Goal: Task Accomplishment & Management: Use online tool/utility

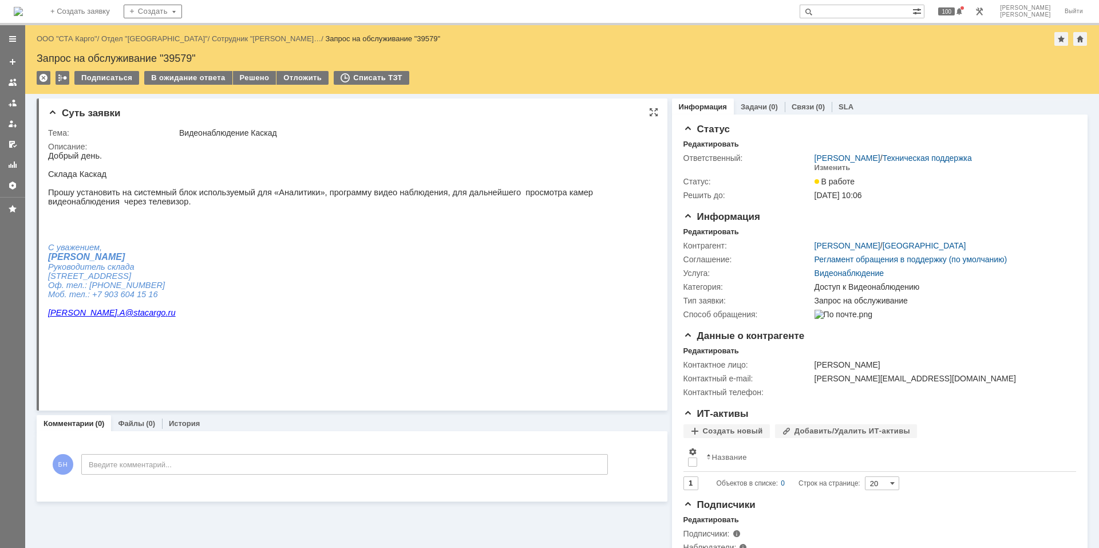
click at [340, 121] on div "Суть заявки Тема: Видеонаблюдение Каскад Описание:" at bounding box center [352, 254] width 631 height 312
paste input "rutracker.org"
type input "кгrutracker.org"
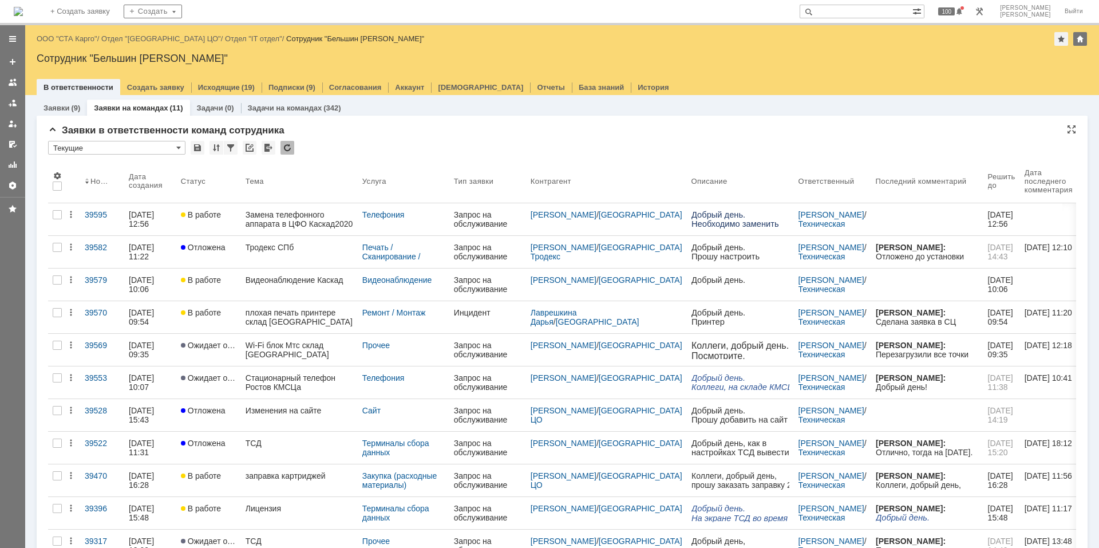
click at [280, 144] on div at bounding box center [287, 148] width 14 height 14
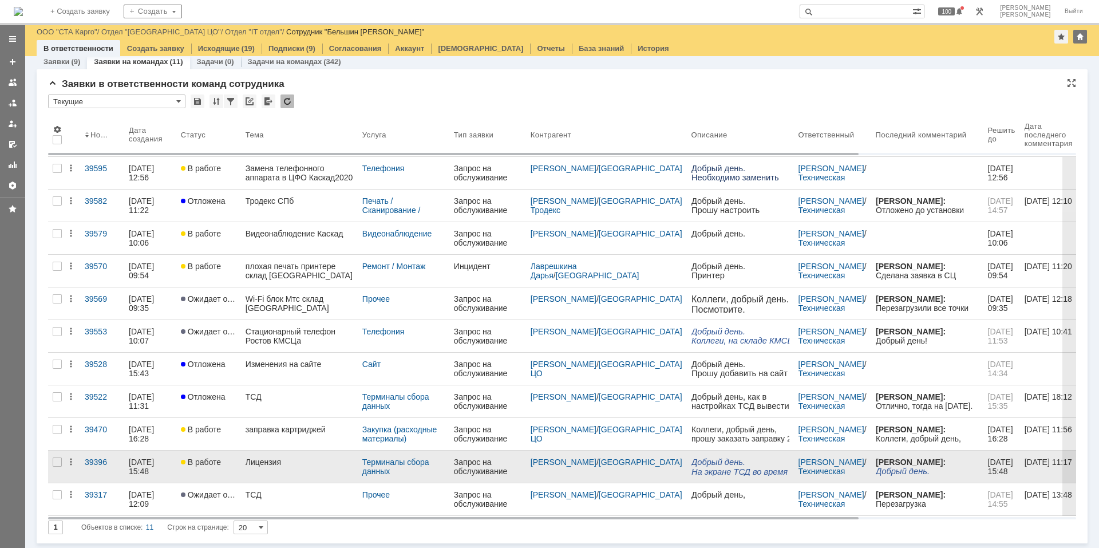
scroll to position [7, 0]
click at [544, 462] on link "Макаров Александр" at bounding box center [563, 461] width 66 height 9
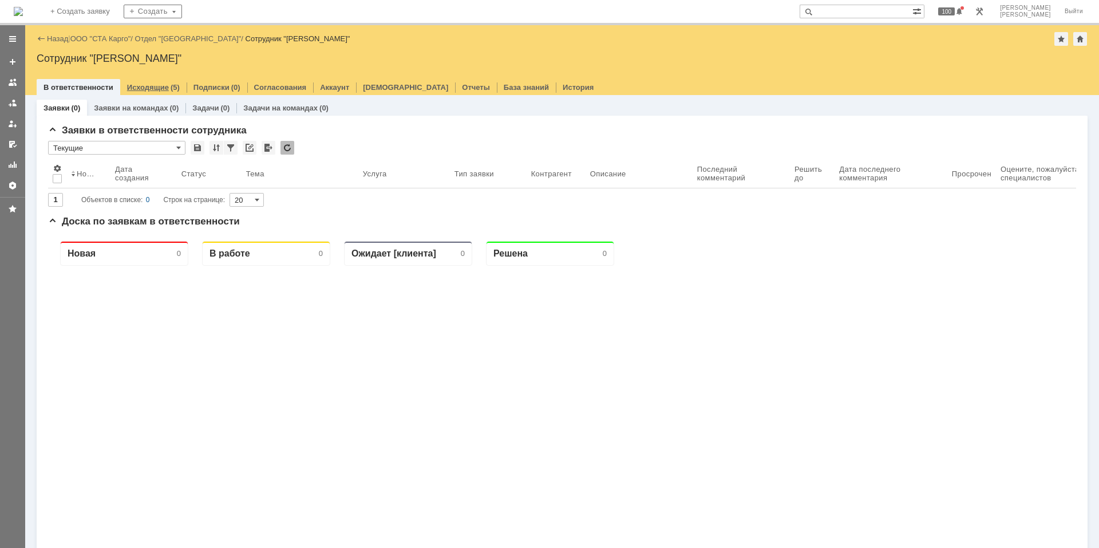
click at [149, 90] on link "Исходящие" at bounding box center [148, 87] width 42 height 9
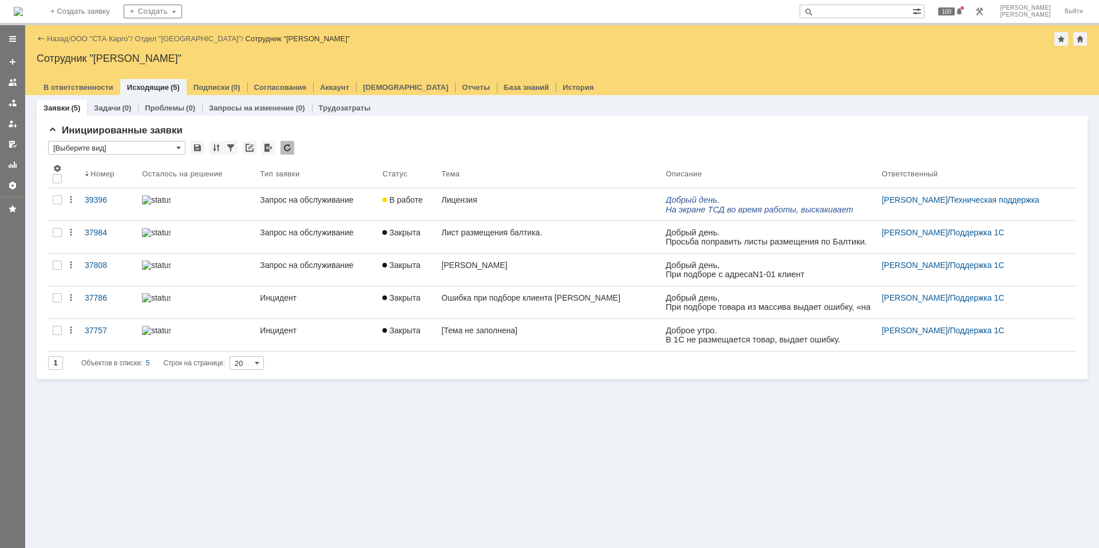
click at [23, 15] on img at bounding box center [18, 11] width 9 height 9
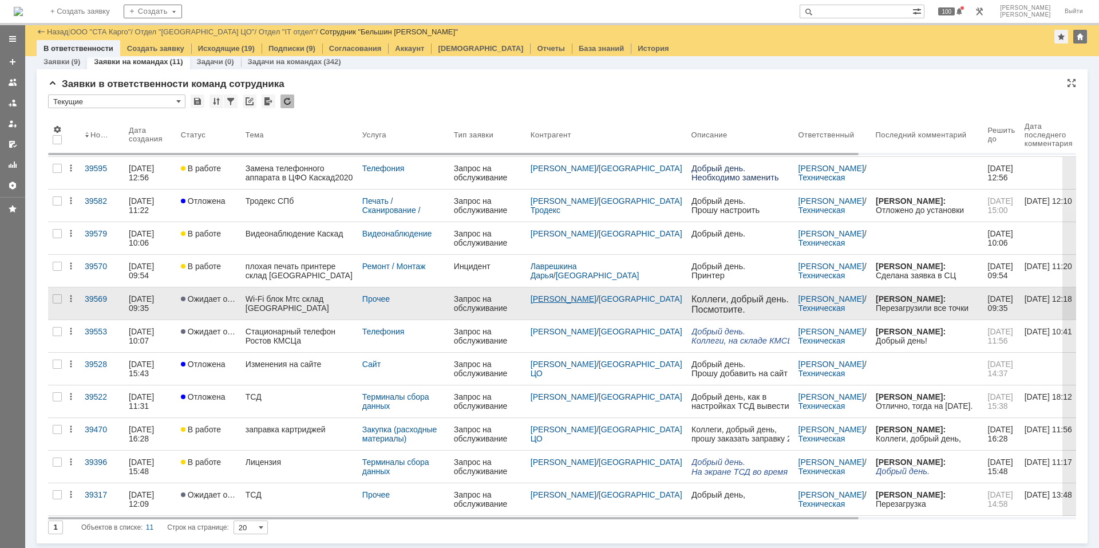
click at [556, 299] on link "Кузнецов Юрий" at bounding box center [563, 298] width 66 height 9
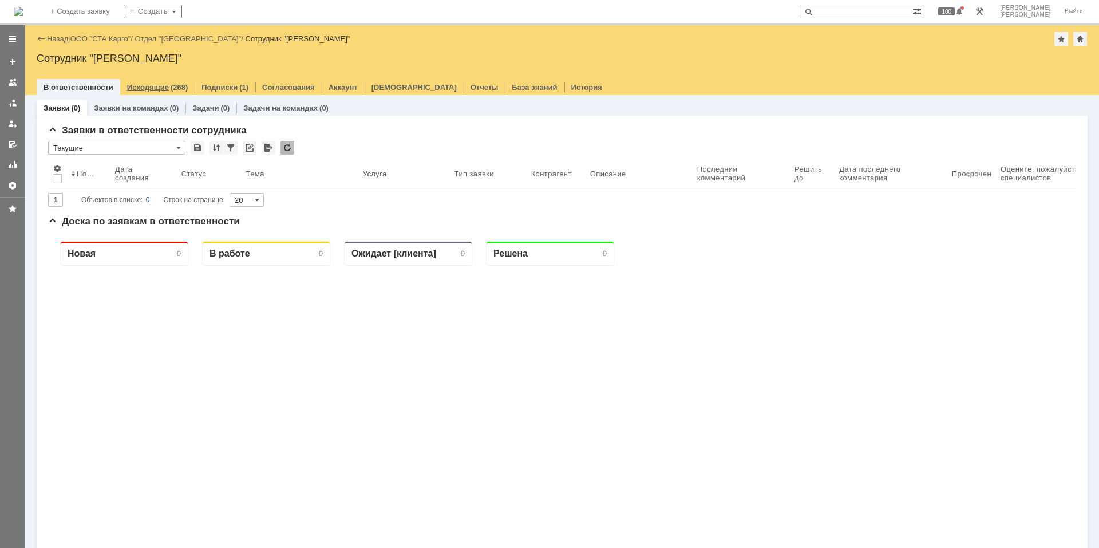
click at [171, 86] on div "(268)" at bounding box center [179, 87] width 17 height 9
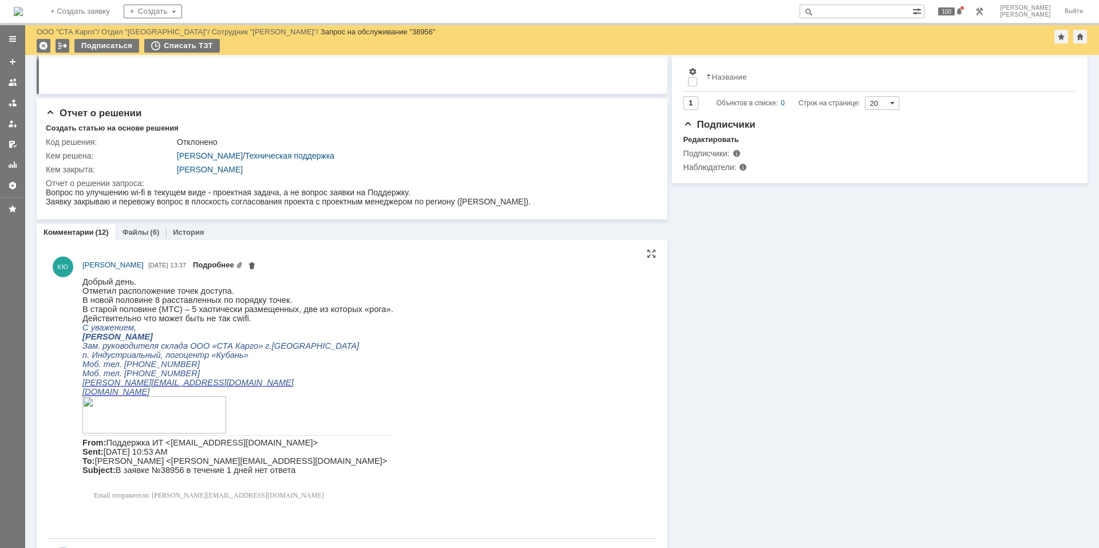
click at [210, 264] on link "Подробнее" at bounding box center [218, 264] width 50 height 9
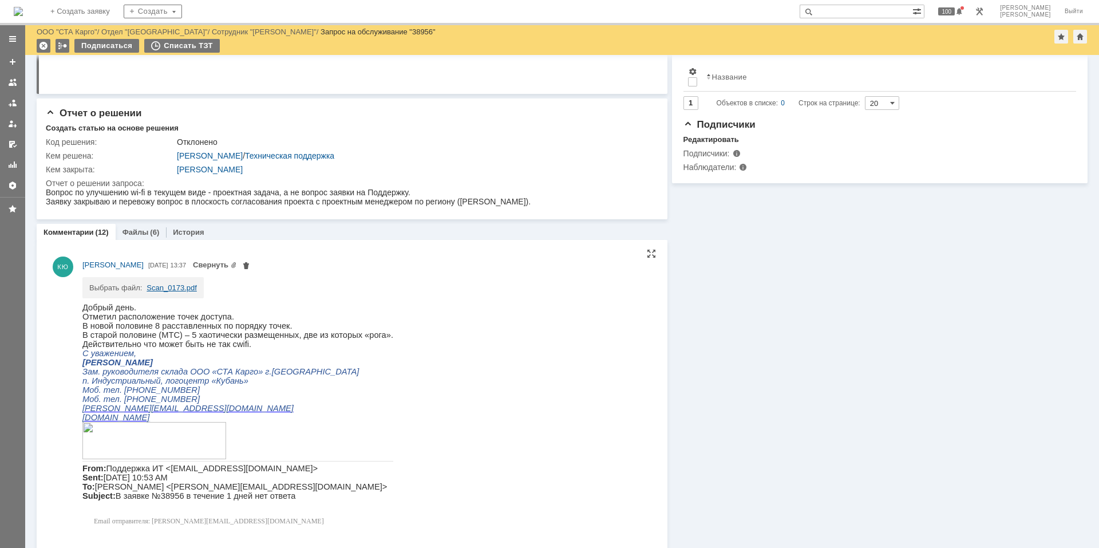
click at [171, 288] on link "Scan_0173.pdf" at bounding box center [171, 287] width 50 height 9
click at [200, 324] on p "В новой половине 8 расставленных по порядку точек." at bounding box center [237, 324] width 311 height 9
click at [23, 7] on img at bounding box center [18, 11] width 9 height 9
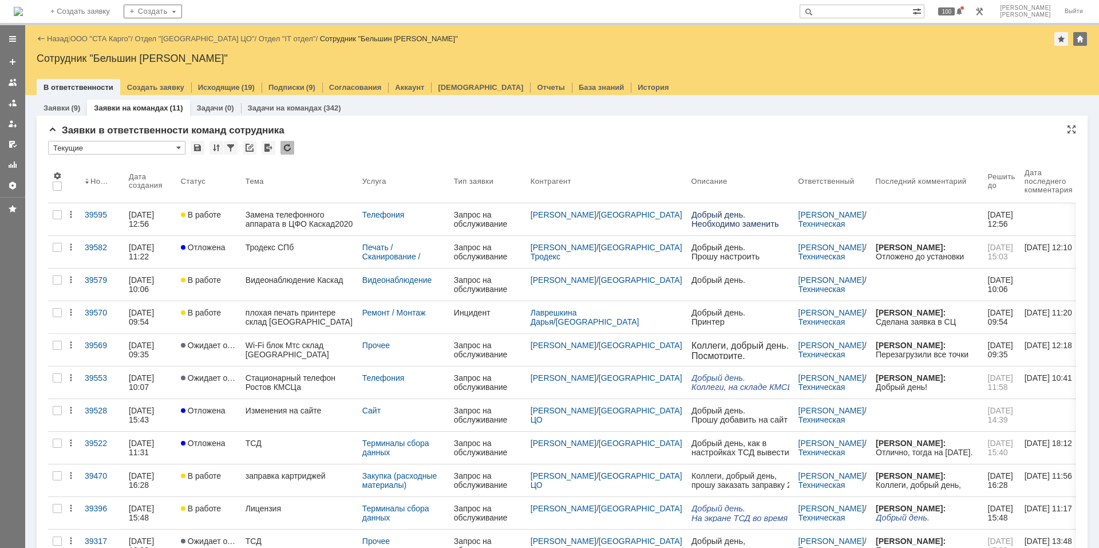
click at [369, 132] on div "Заявки в ответственности команд сотрудника" at bounding box center [562, 130] width 1028 height 11
click at [392, 153] on div "* Текущие" at bounding box center [562, 148] width 1028 height 15
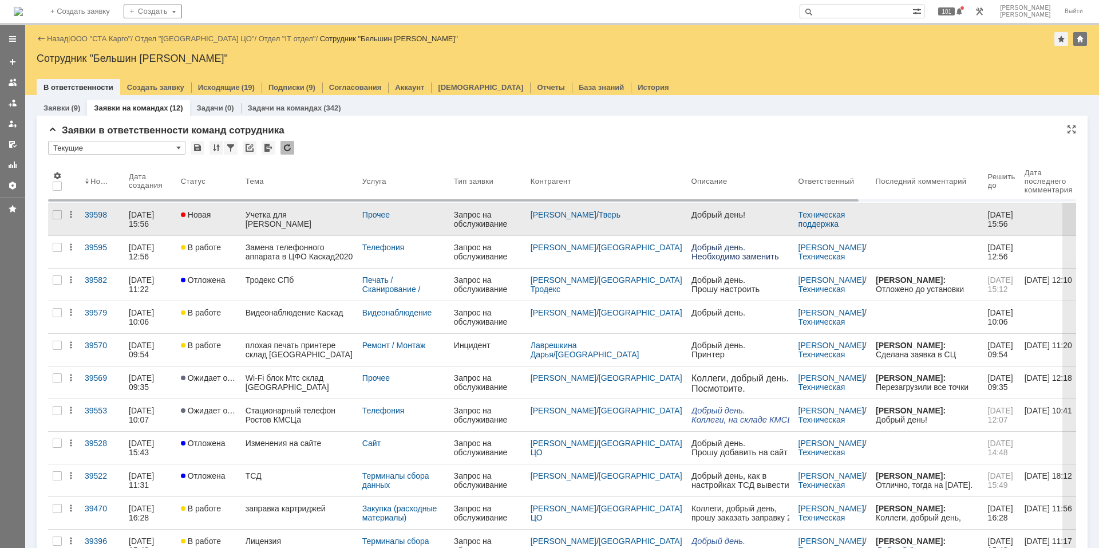
click at [295, 227] on div "Учетка для Афанасьев Алексей Анатольевич" at bounding box center [299, 219] width 108 height 18
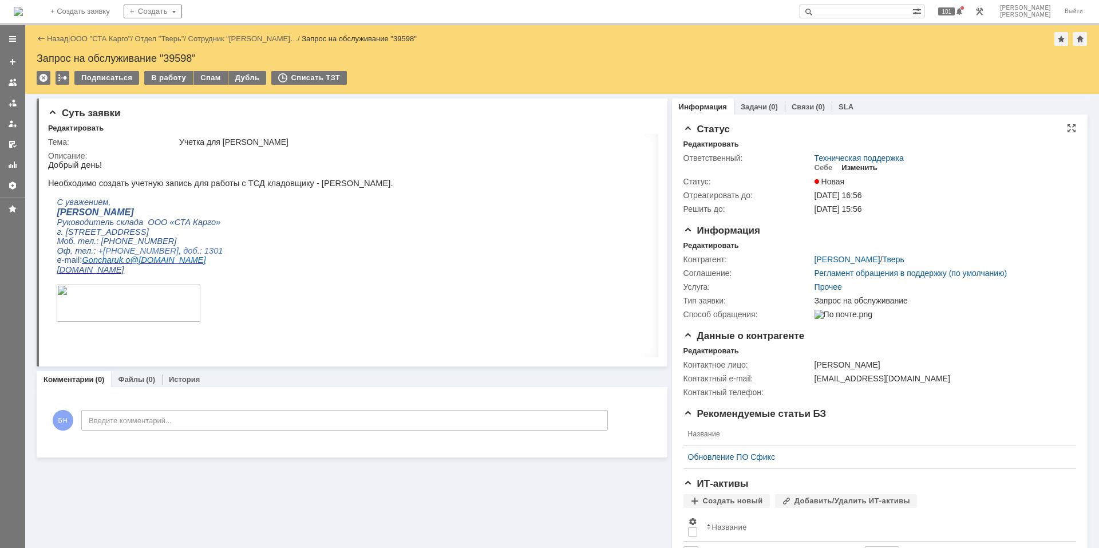
click at [864, 166] on div "Изменить" at bounding box center [859, 167] width 36 height 9
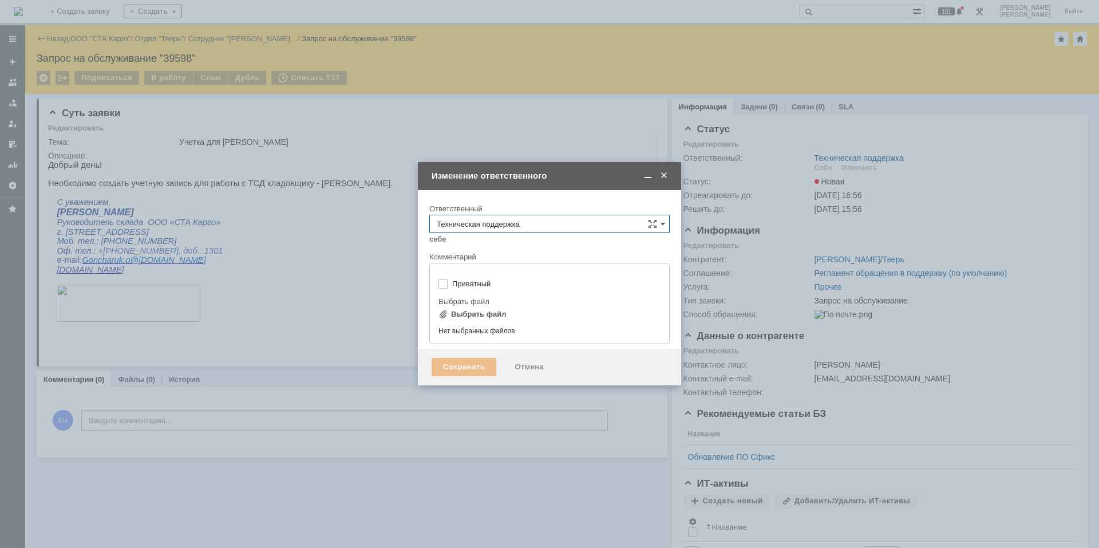
type input "[не указано]"
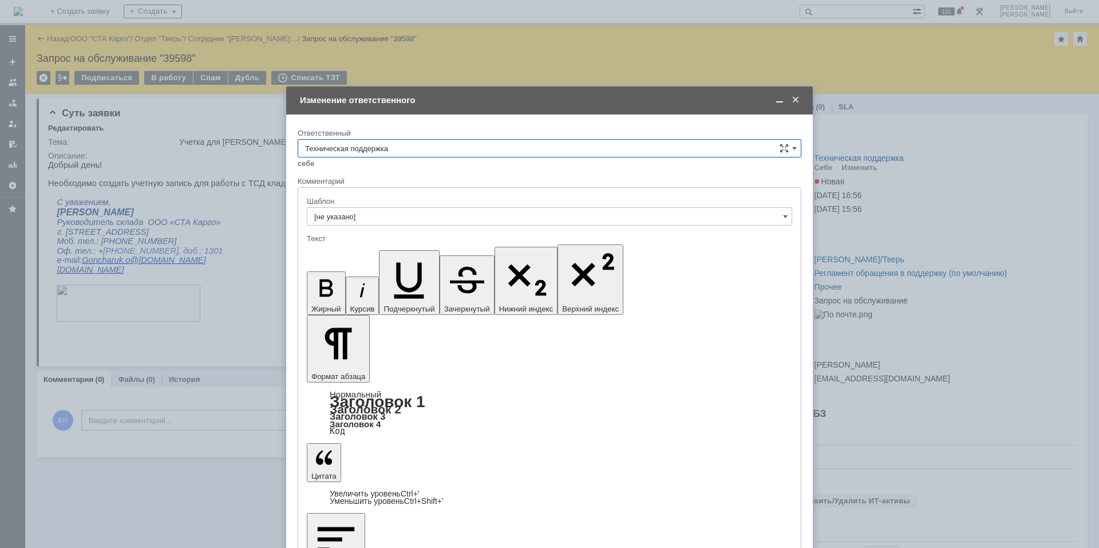
click at [397, 153] on input "Техническая поддержка" at bounding box center [550, 148] width 504 height 18
click at [374, 299] on span "Поддержка 1С" at bounding box center [549, 300] width 489 height 9
type input "Поддержка 1С"
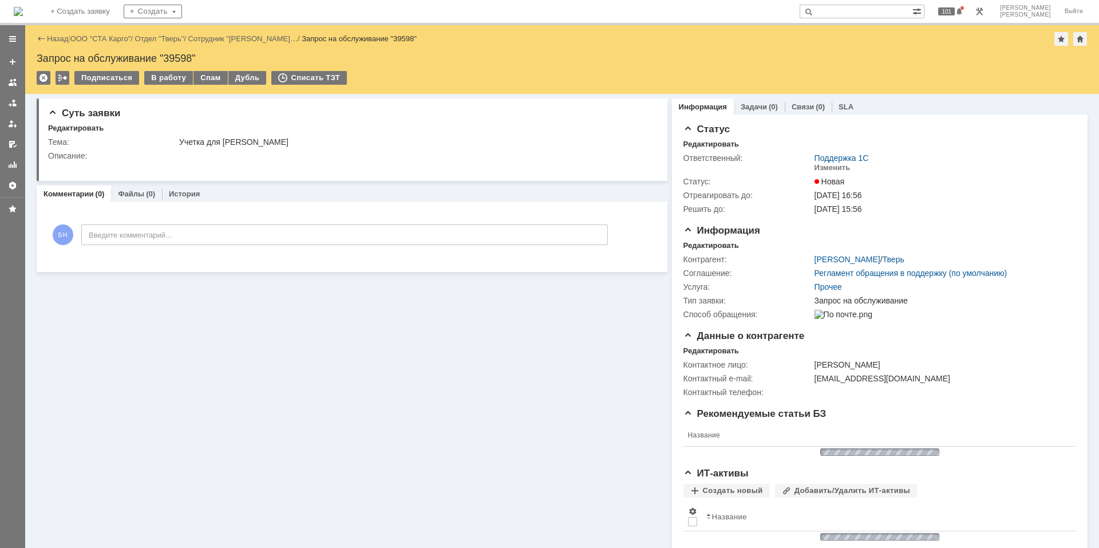
scroll to position [0, 0]
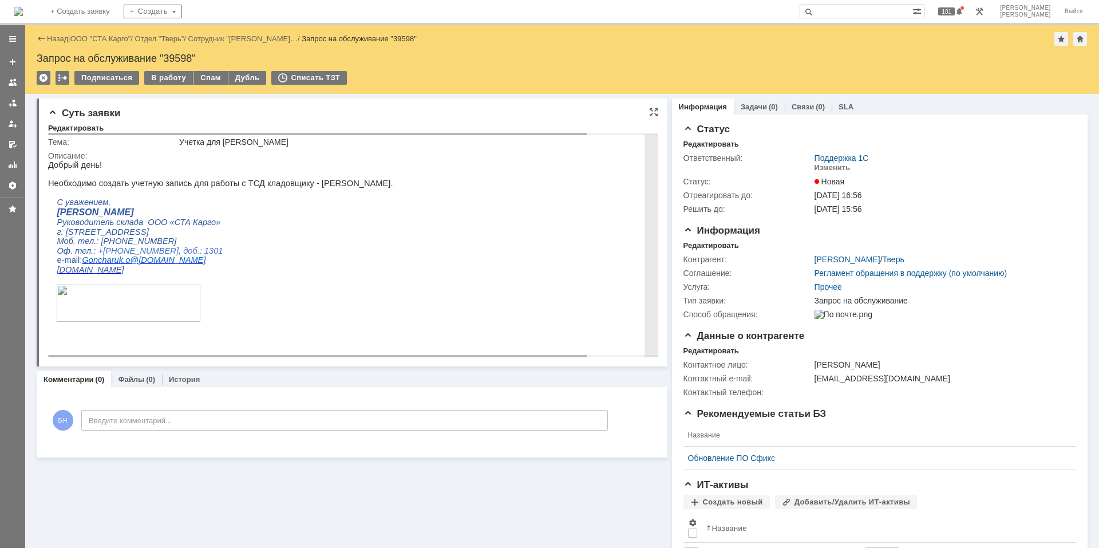
click at [265, 215] on p "Гончарук Олег" at bounding box center [392, 212] width 671 height 10
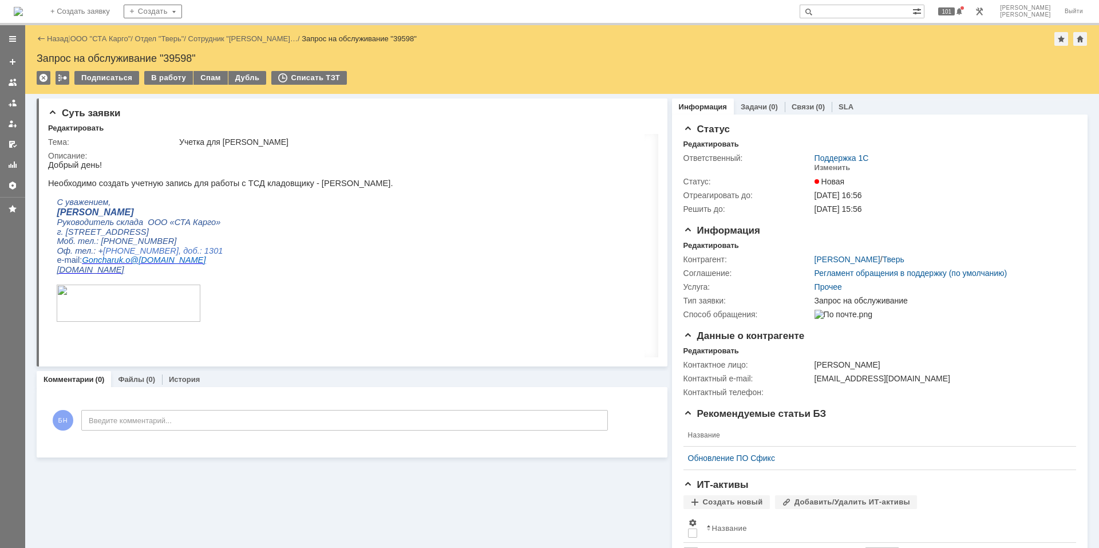
click at [23, 11] on img at bounding box center [18, 11] width 9 height 9
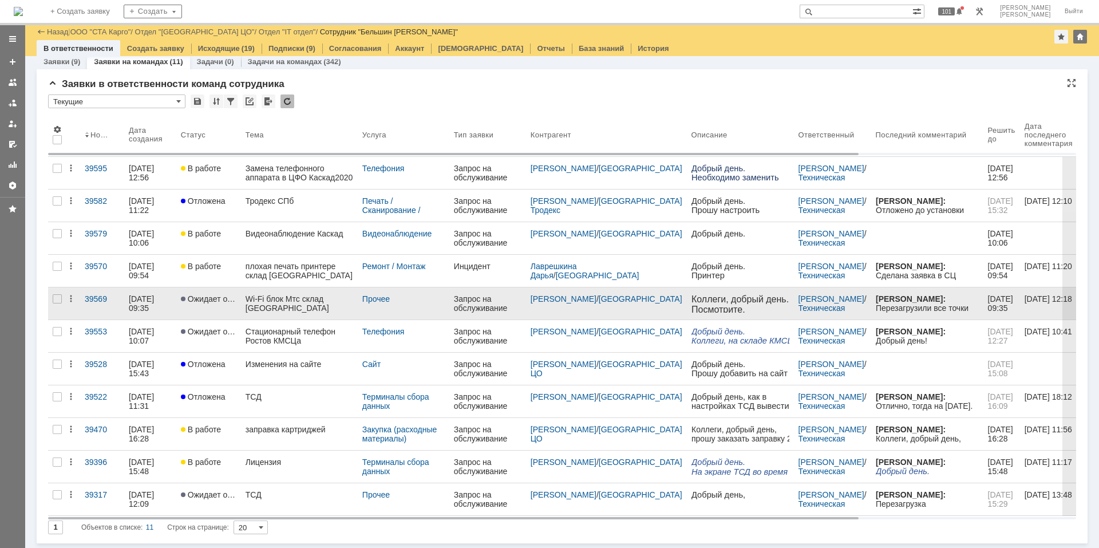
click at [283, 300] on div "Wi-Fi блок Мтс склад Краснодар" at bounding box center [299, 303] width 108 height 18
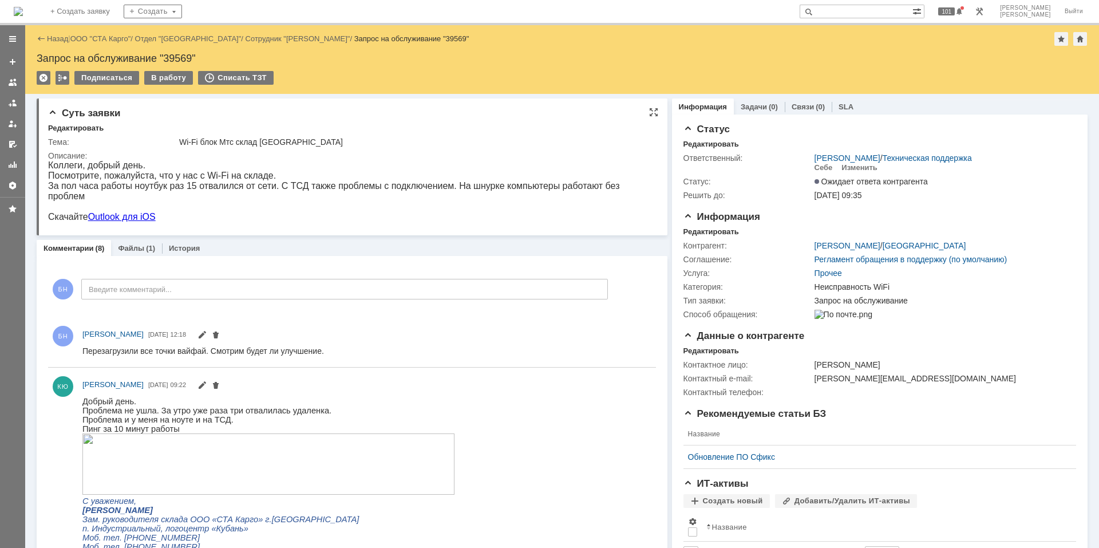
click at [117, 173] on div "Посмотрите, пожалуйста, что у нас с Wi-Fi на складе." at bounding box center [347, 176] width 598 height 10
click at [23, 7] on img at bounding box center [18, 11] width 9 height 9
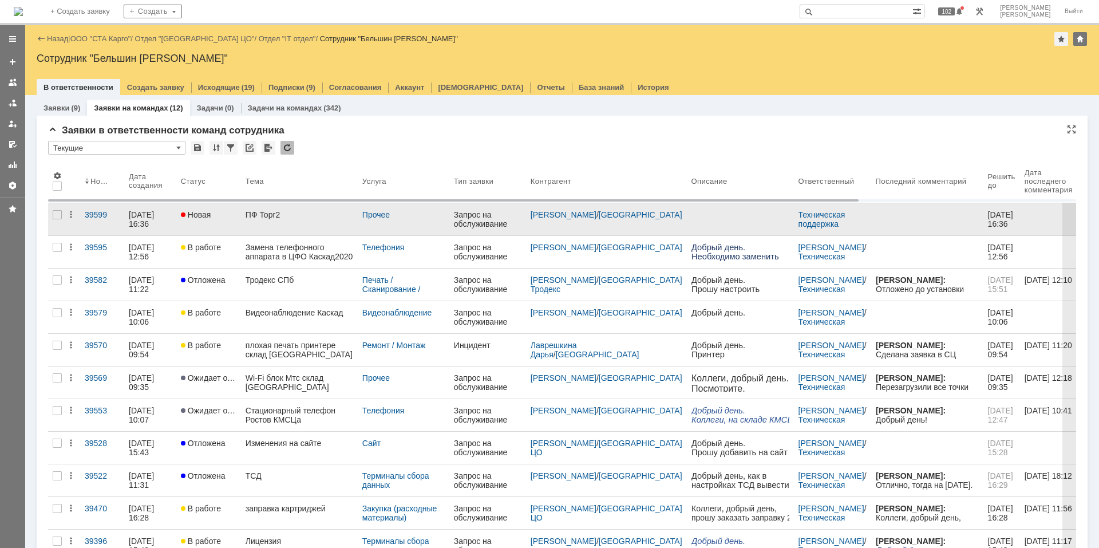
click at [280, 224] on link "ПФ Торг2" at bounding box center [299, 219] width 117 height 32
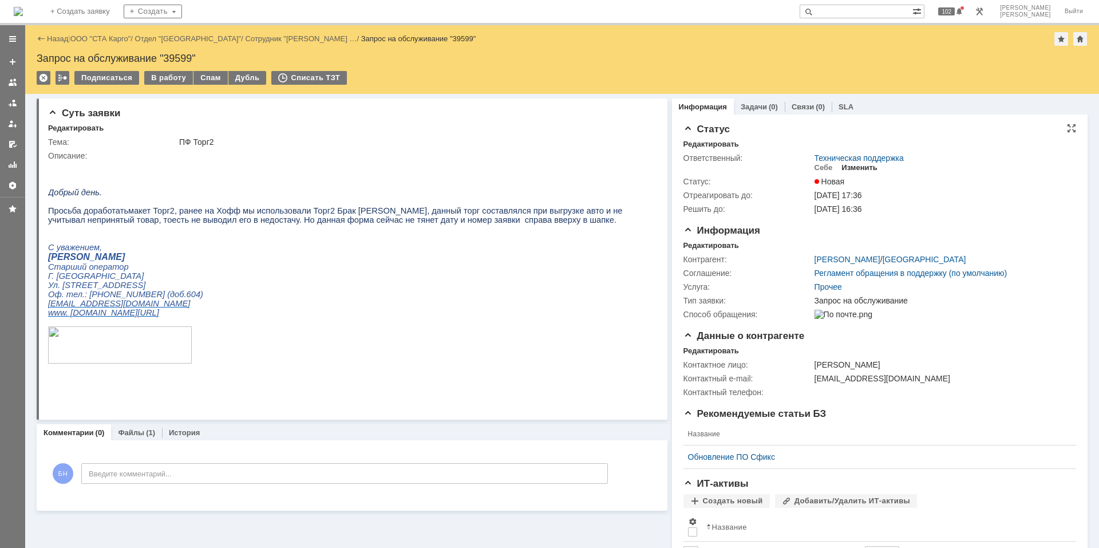
click at [849, 165] on div "Изменить" at bounding box center [859, 167] width 36 height 9
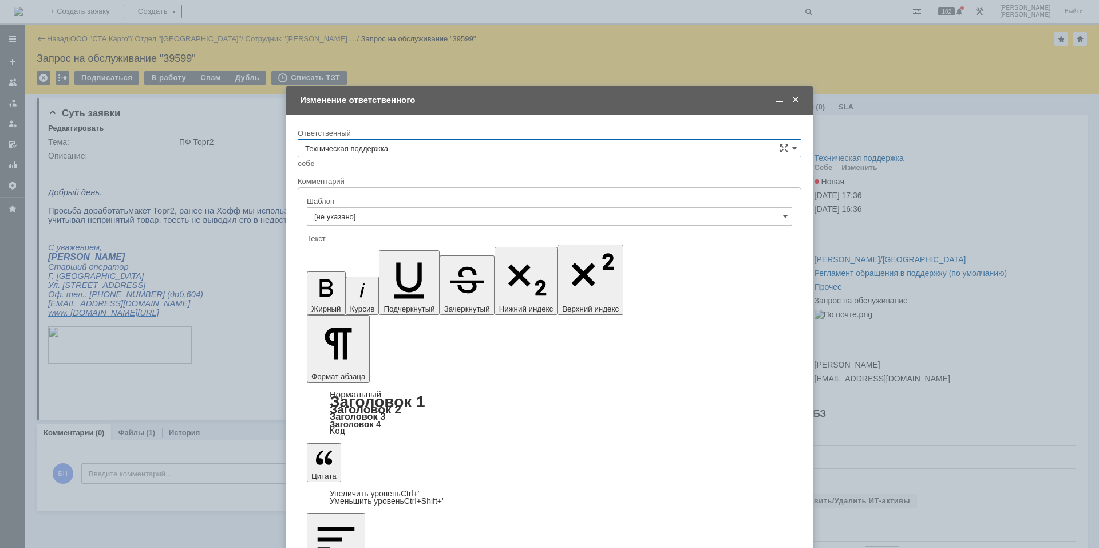
click at [340, 146] on input "Техническая поддержка" at bounding box center [550, 148] width 504 height 18
click at [362, 240] on span "Поддержка 1С" at bounding box center [549, 243] width 489 height 9
type input "Поддержка 1С"
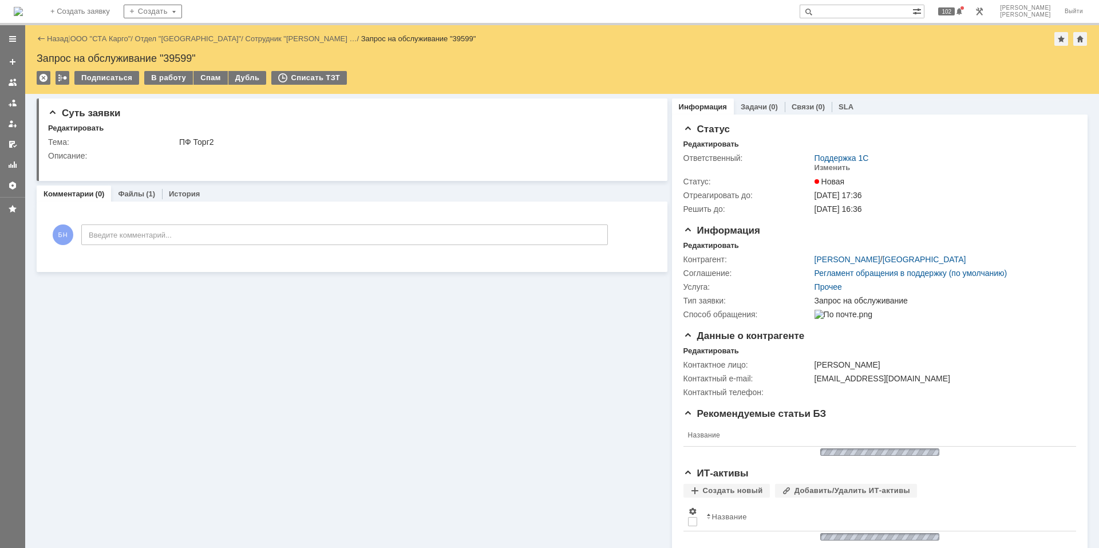
scroll to position [0, 0]
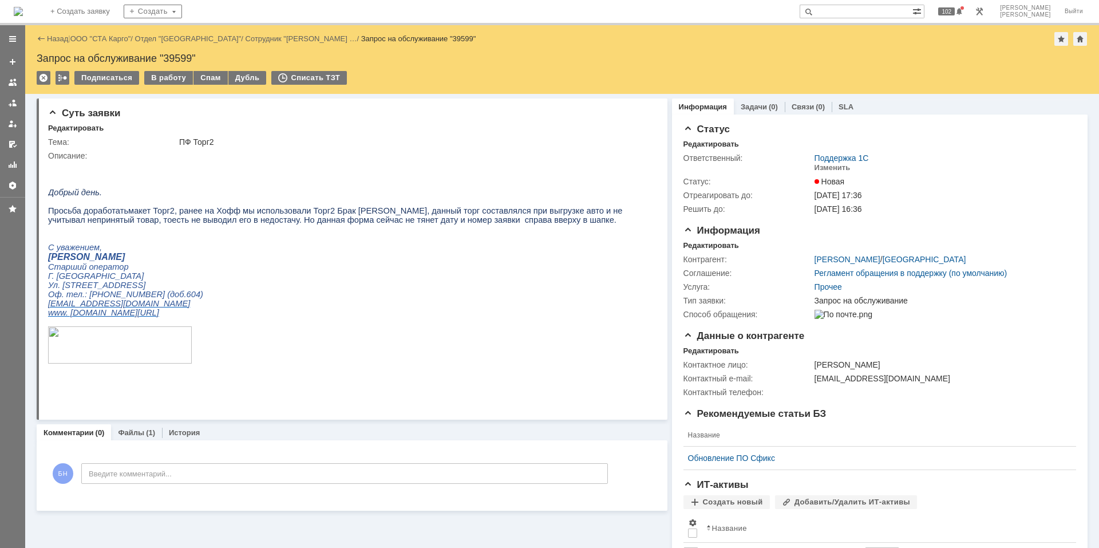
click at [23, 9] on img at bounding box center [18, 11] width 9 height 9
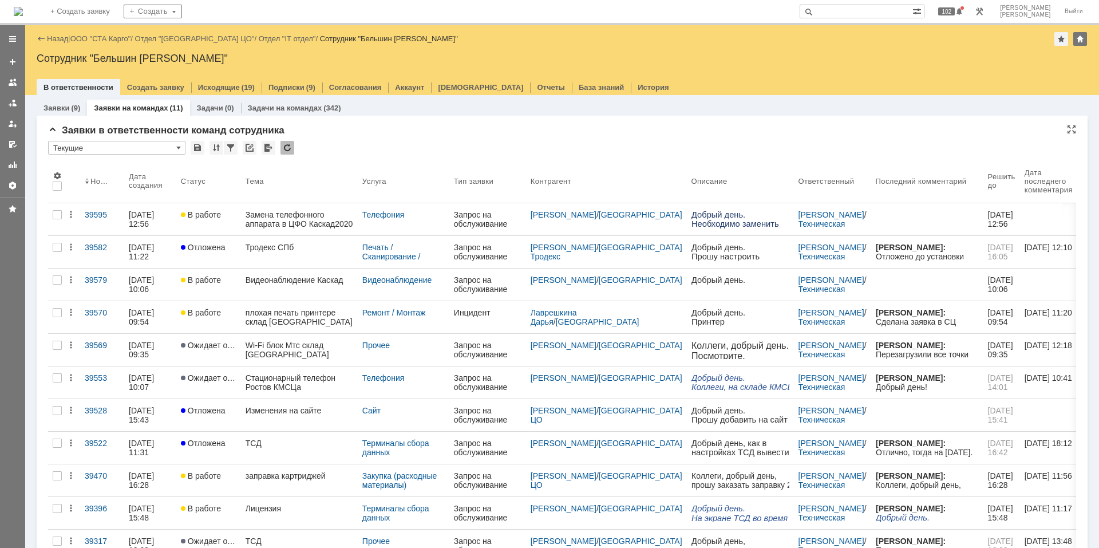
click at [351, 140] on div "Заявки в ответственности команд сотрудника * Текущие Результаты поиска: 1 Объек…" at bounding box center [562, 357] width 1028 height 465
click at [439, 138] on div "Заявки в ответственности команд сотрудника * Текущие Результаты поиска: 1 Объек…" at bounding box center [562, 357] width 1028 height 465
click at [500, 137] on div "Заявки в ответственности команд сотрудника * Текущие Результаты поиска: 1 Объек…" at bounding box center [562, 357] width 1028 height 465
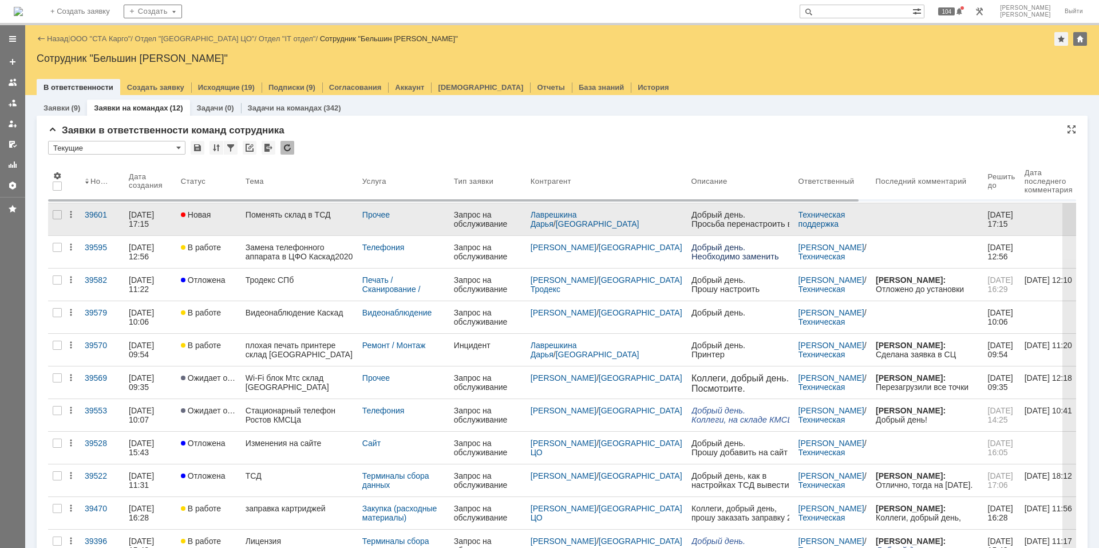
click at [274, 221] on link "Поменять склад в ТСД" at bounding box center [299, 219] width 117 height 32
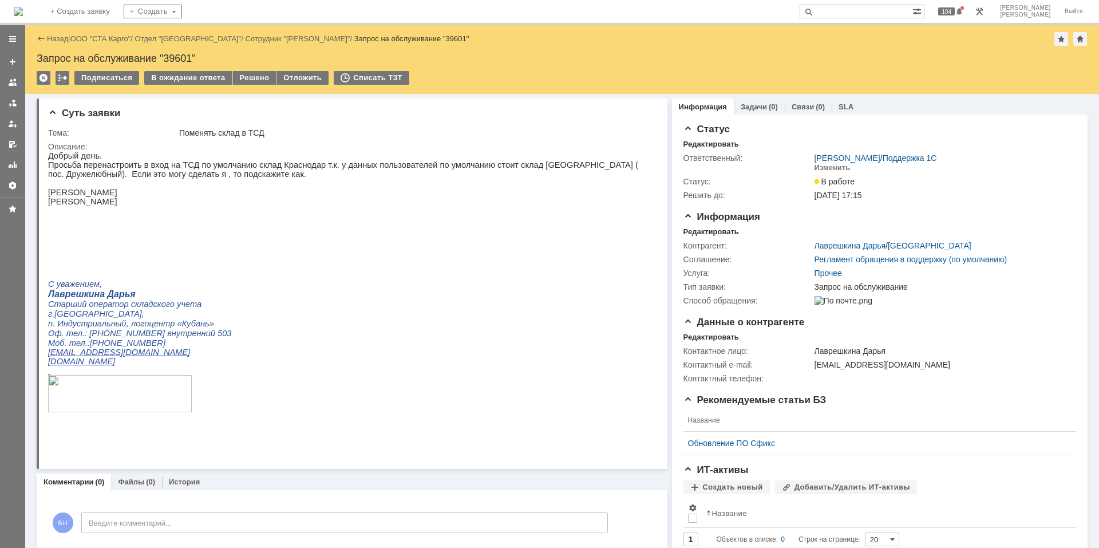
click at [23, 13] on img at bounding box center [18, 11] width 9 height 9
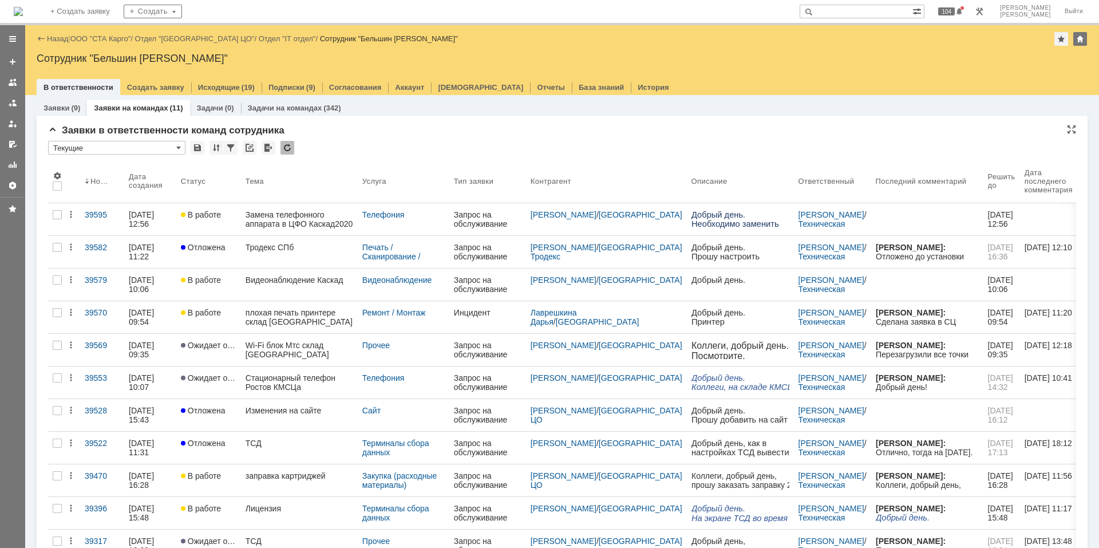
click at [283, 143] on div at bounding box center [287, 148] width 14 height 14
click at [291, 143] on div at bounding box center [287, 148] width 14 height 14
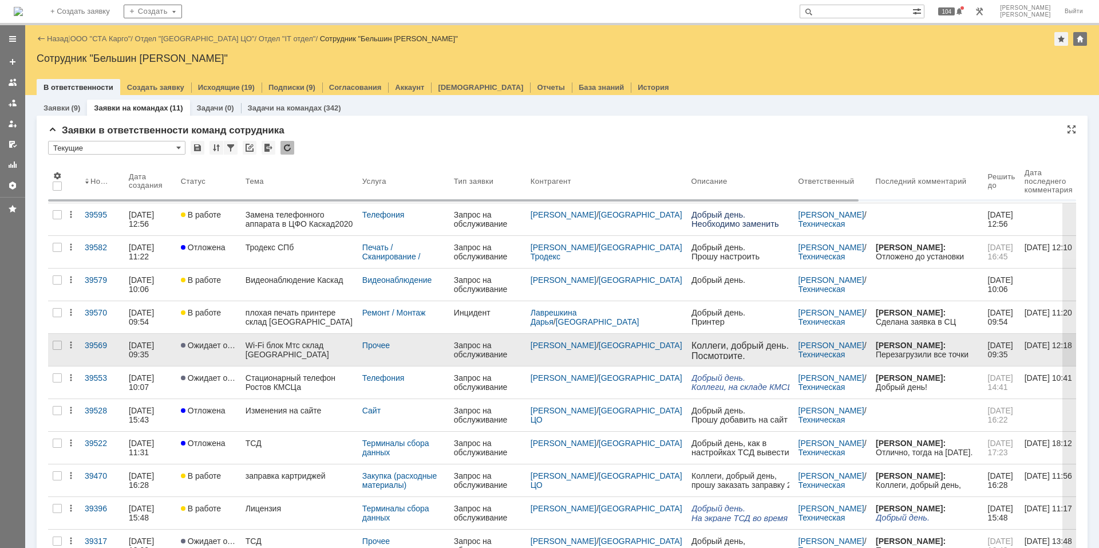
click at [319, 350] on div "Wi-Fi блок Мтс склад Краснодар" at bounding box center [299, 349] width 108 height 18
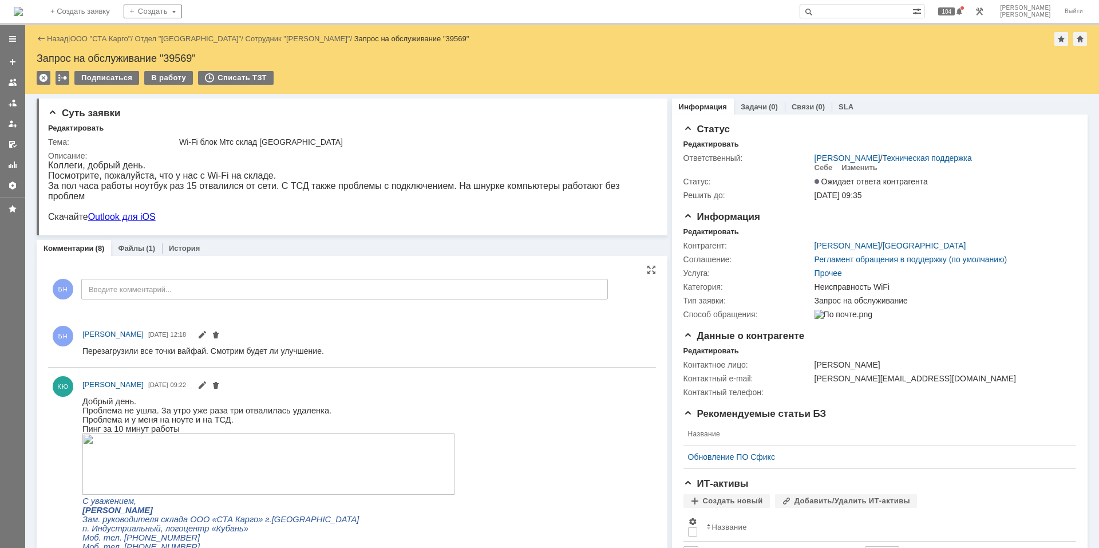
click at [313, 345] on div at bounding box center [366, 351] width 569 height 14
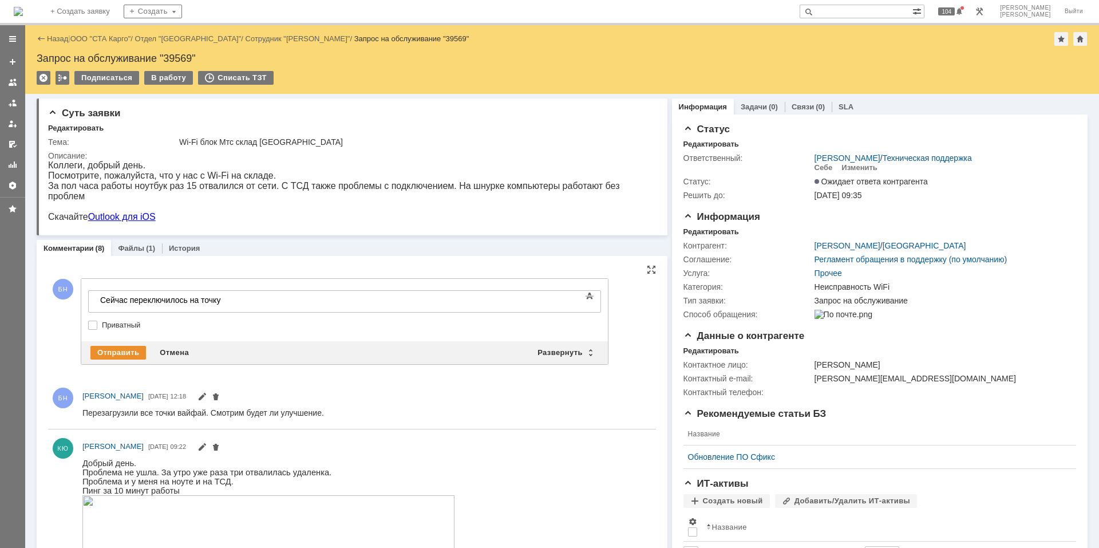
click at [267, 306] on body "Сейчас переключилось на точку" at bounding box center [182, 300] width 172 height 19
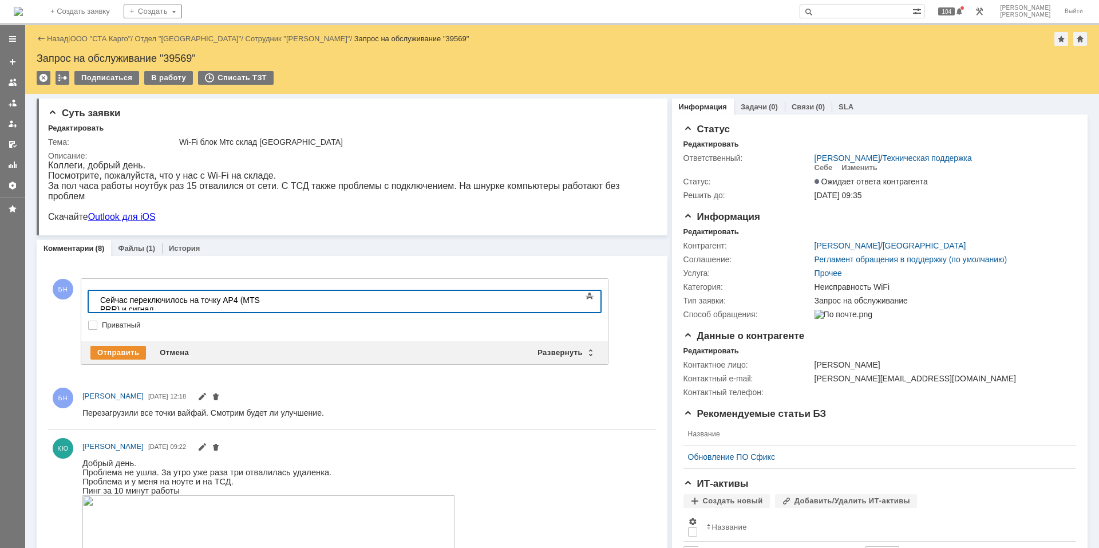
click at [267, 307] on body "Сейчас переключилось на точку AP4 (MTS PRR) и сигнал" at bounding box center [182, 304] width 172 height 27
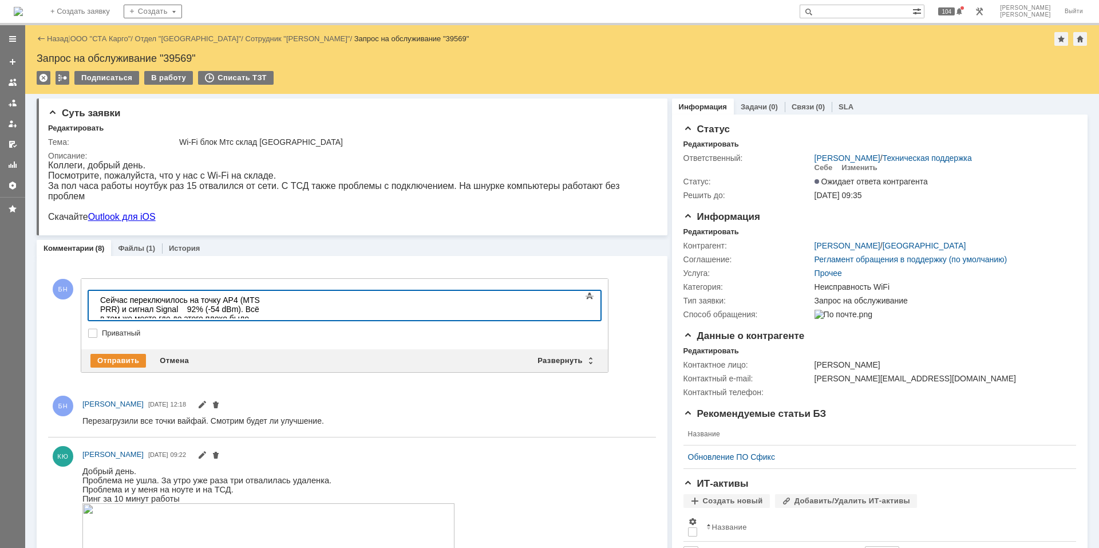
scroll to position [191, 2]
click at [174, 298] on div "Сейчас переключилось на точку AP4 (MTS PRR) и сигнал Signal 92% (-54 dBm). Всё …" at bounding box center [181, 322] width 163 height 55
click at [185, 297] on div "Сейчас переключилось на точку AP4 (MTS PRR) и сигнал Signal 92% (-54 dBm). Всё …" at bounding box center [181, 322] width 163 height 55
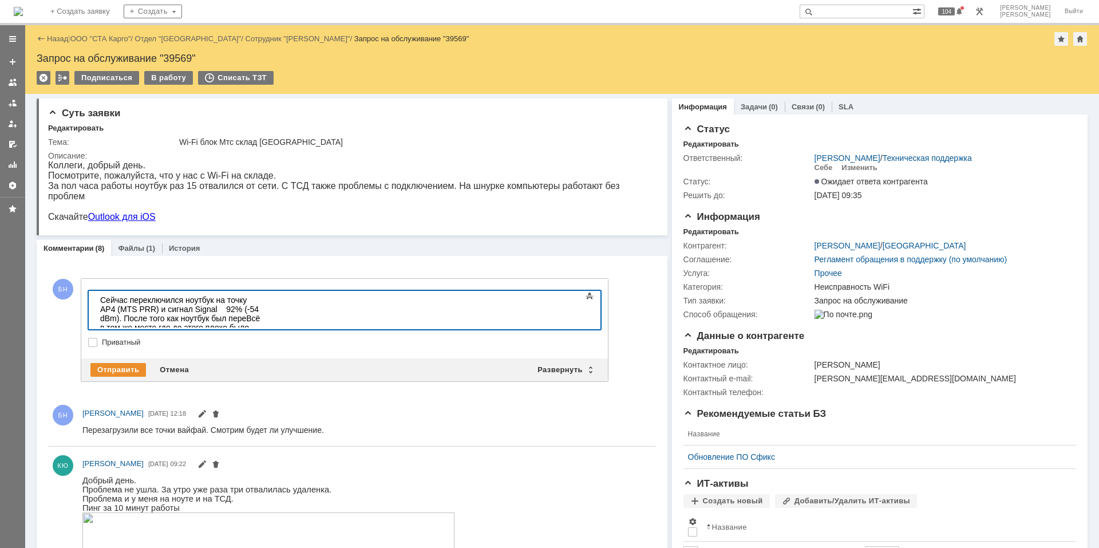
scroll to position [181, 2]
copy div "Сейчас переключился ноутбук на точку AP4 (MTS PRR) и сигнал Signal 92% (-54 dBm…"
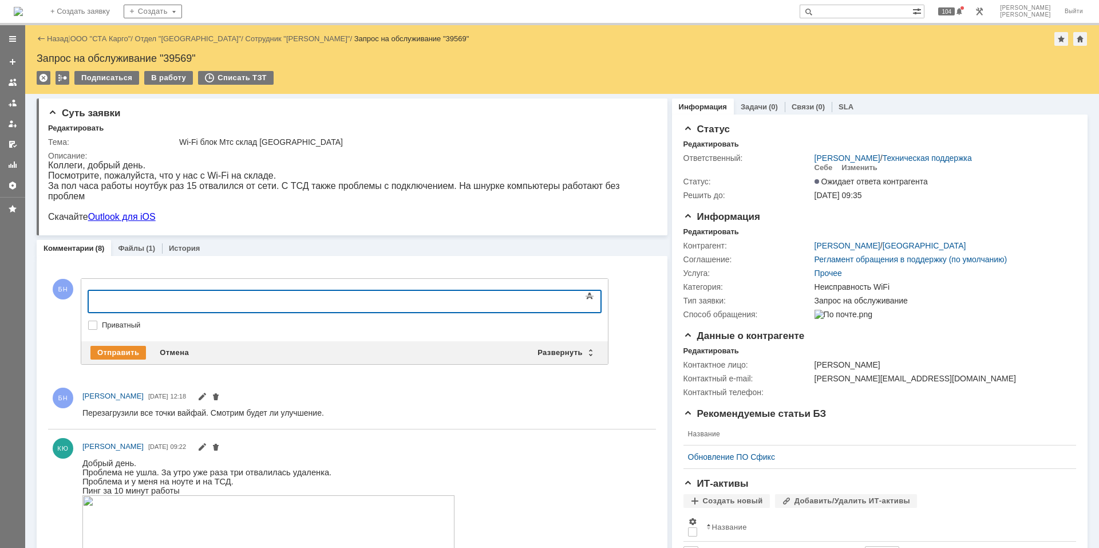
click at [167, 365] on div "БН Добавление комментария Внимание! Основные параметры Текст Жирный Курсив Подч…" at bounding box center [328, 321] width 560 height 115
click at [172, 350] on div "Отмена" at bounding box center [174, 353] width 43 height 14
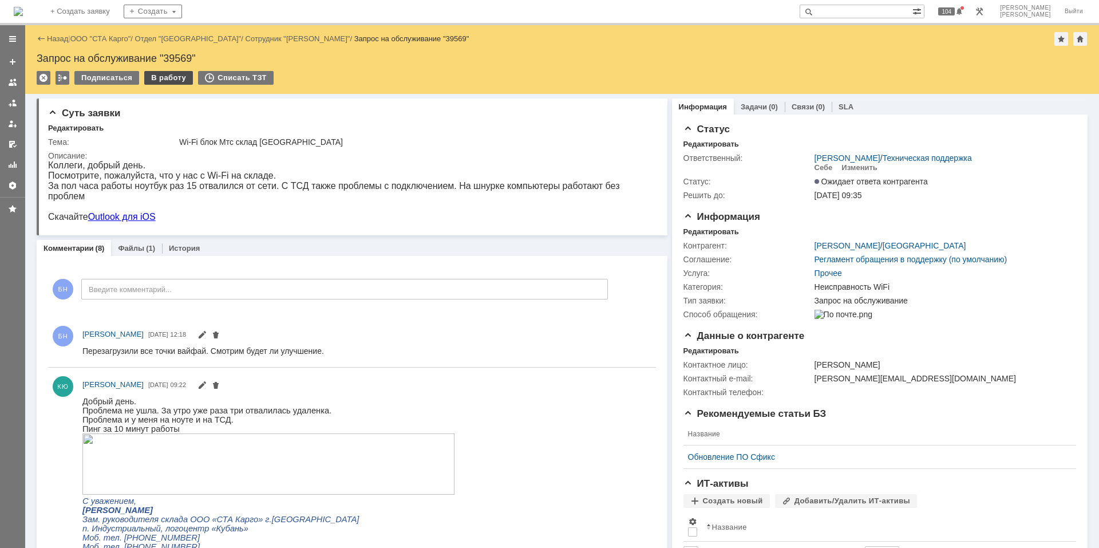
click at [163, 80] on div "В работу" at bounding box center [168, 78] width 49 height 14
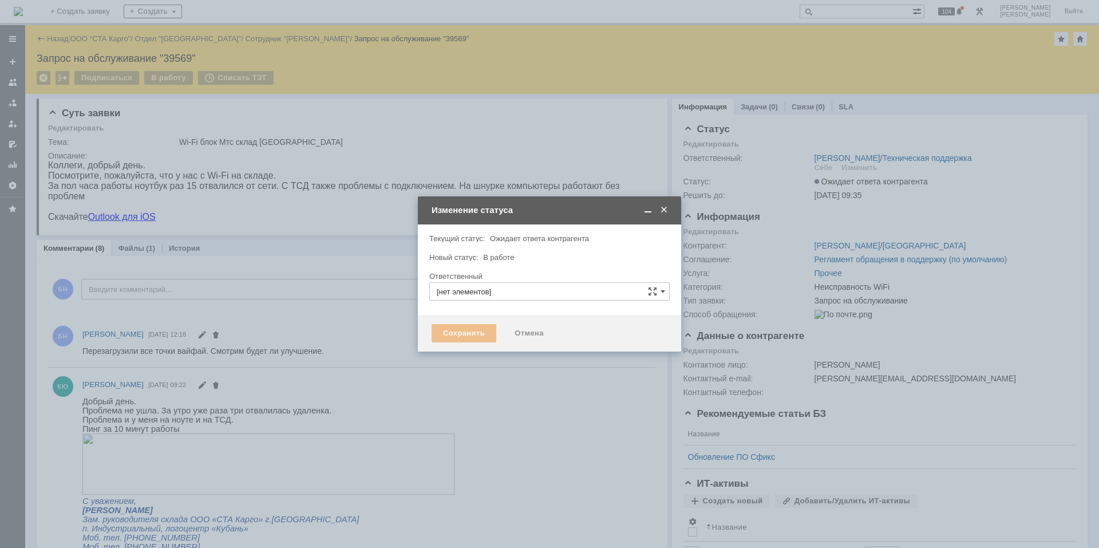
type input "Дударев Дмитрий"
type input "Неисправность WiFi"
type input "[PERSON_NAME]"
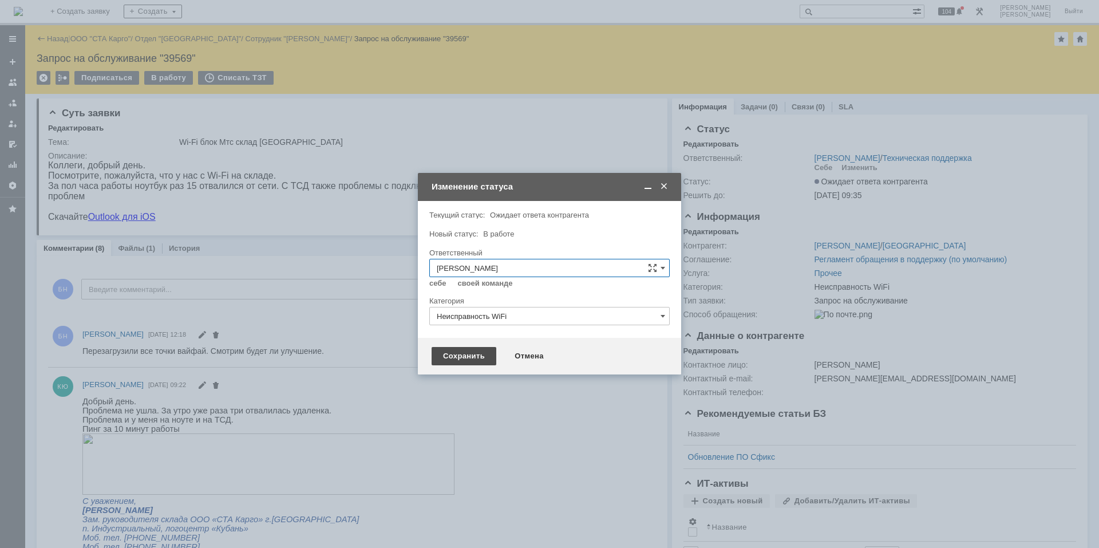
click at [478, 357] on div "Сохранить" at bounding box center [463, 356] width 65 height 18
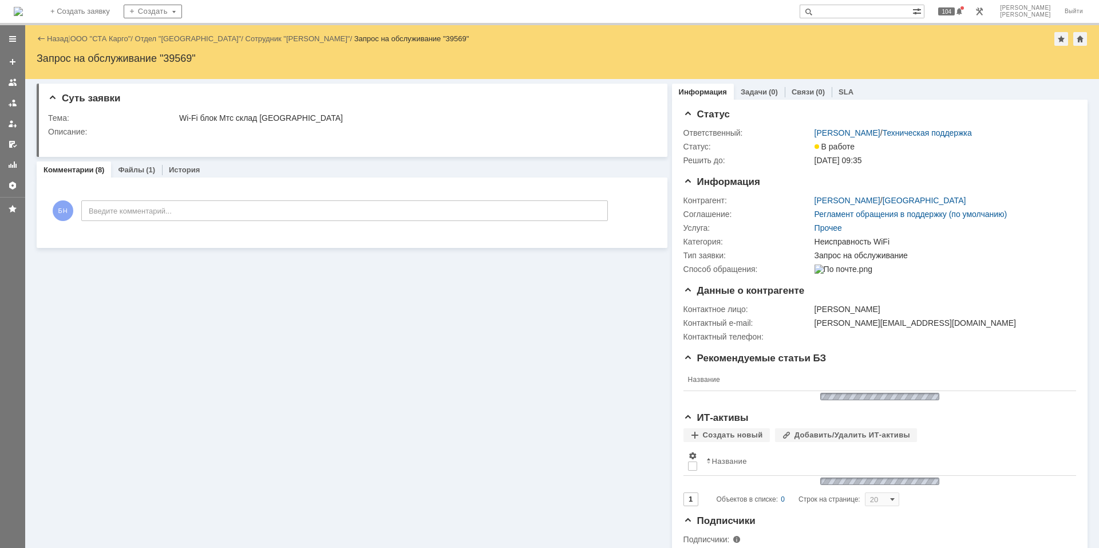
scroll to position [0, 0]
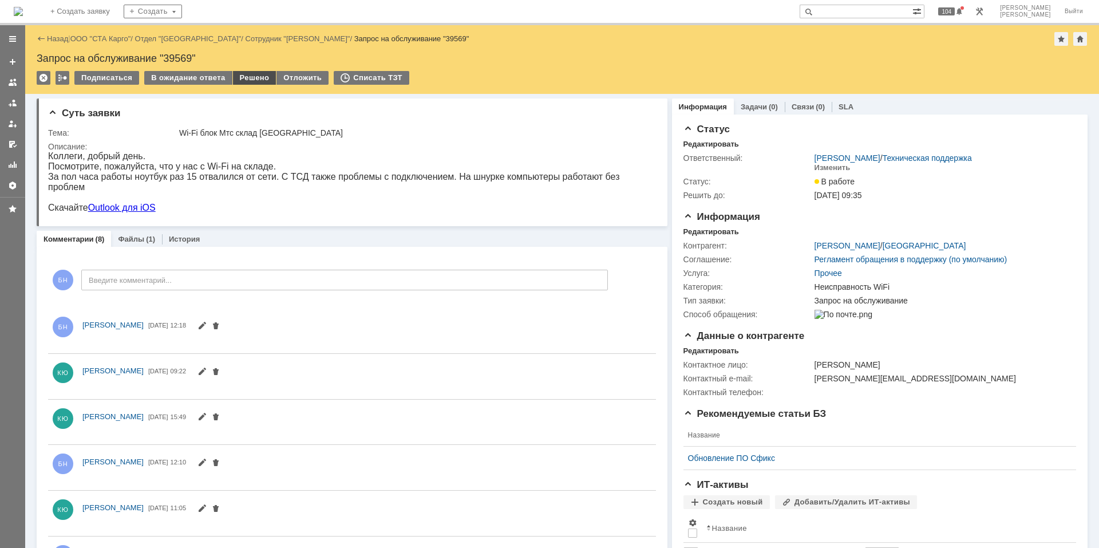
click at [238, 76] on div "Решено" at bounding box center [254, 78] width 43 height 14
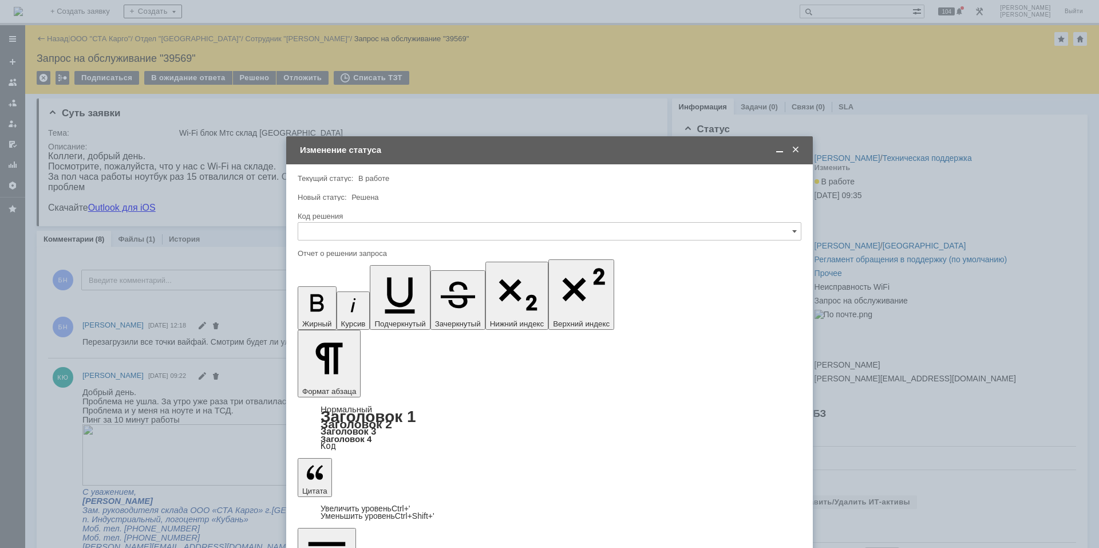
click at [398, 218] on div "Код решения" at bounding box center [548, 215] width 501 height 7
click at [396, 227] on input "text" at bounding box center [550, 231] width 504 height 18
click at [359, 389] on div "Решено" at bounding box center [549, 384] width 502 height 18
type input "Решено"
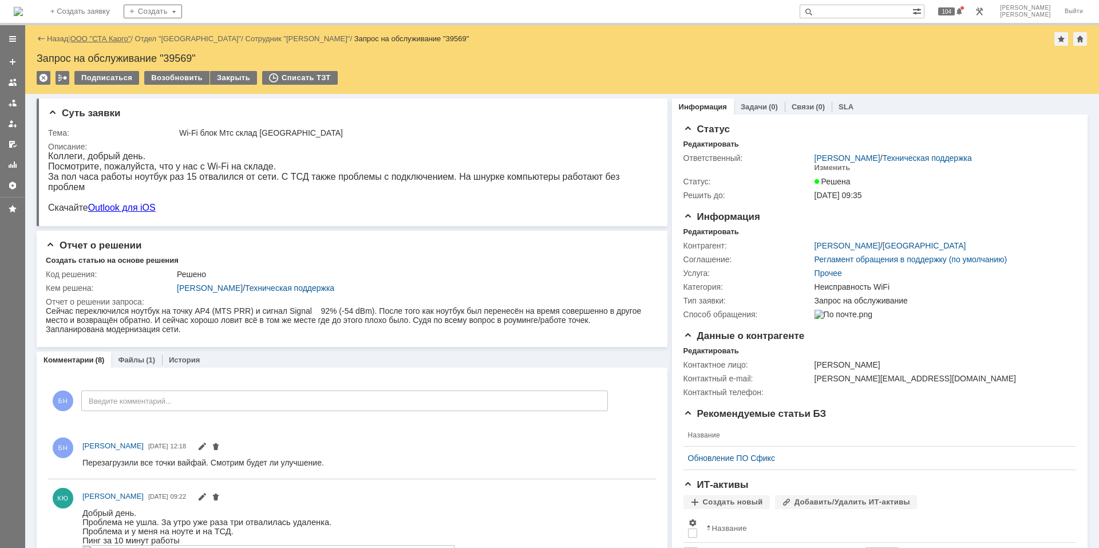
click at [110, 37] on link "ООО "СТА Карго"" at bounding box center [100, 38] width 61 height 9
click at [298, 39] on link "Сотрудник "Кузнецов Юрий"" at bounding box center [297, 38] width 105 height 9
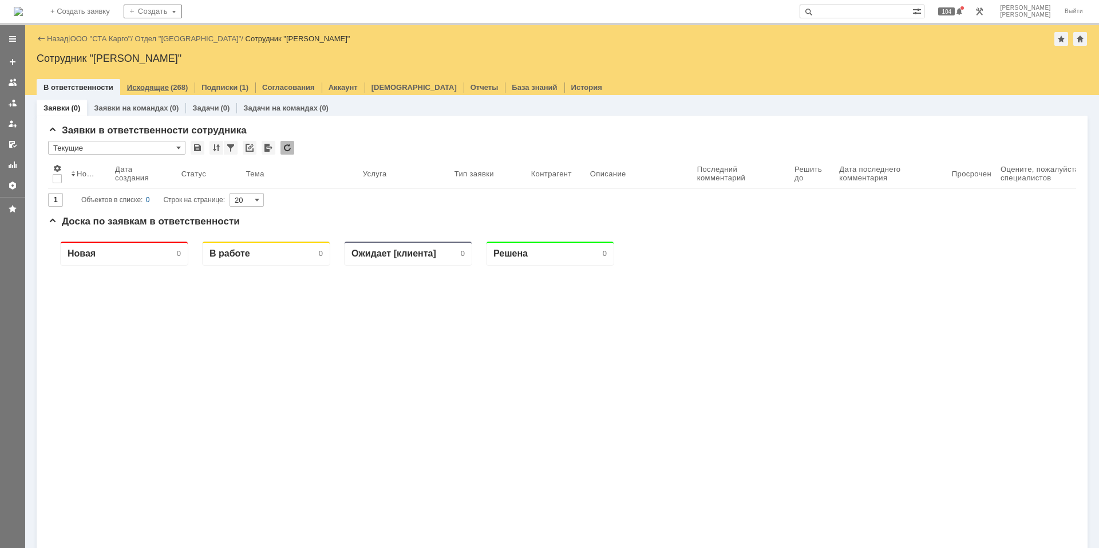
click at [150, 89] on link "Исходящие" at bounding box center [148, 87] width 42 height 9
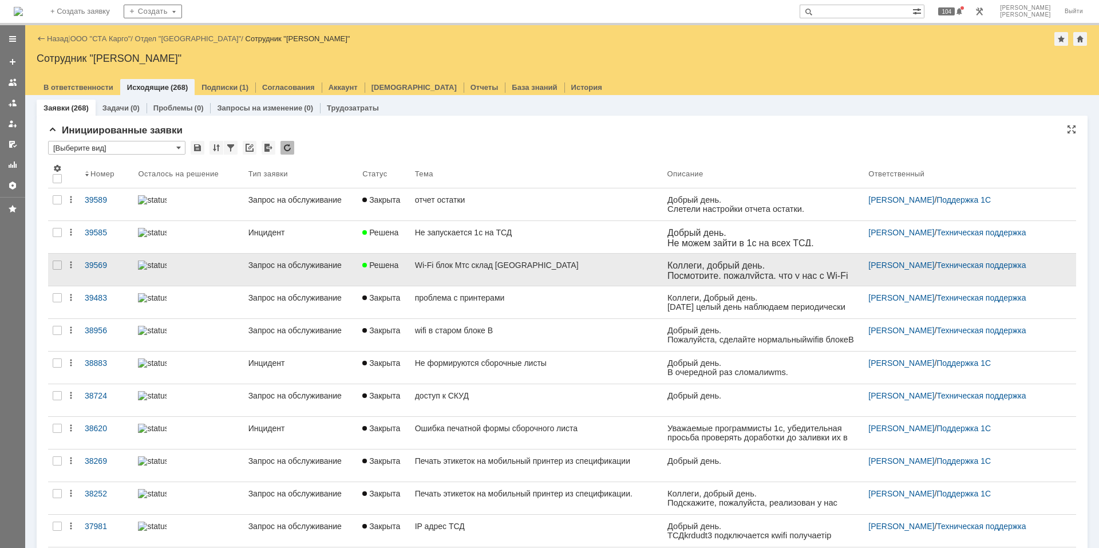
click at [485, 267] on div "Wi-Fi блок Мтс склад Краснодар" at bounding box center [536, 264] width 243 height 9
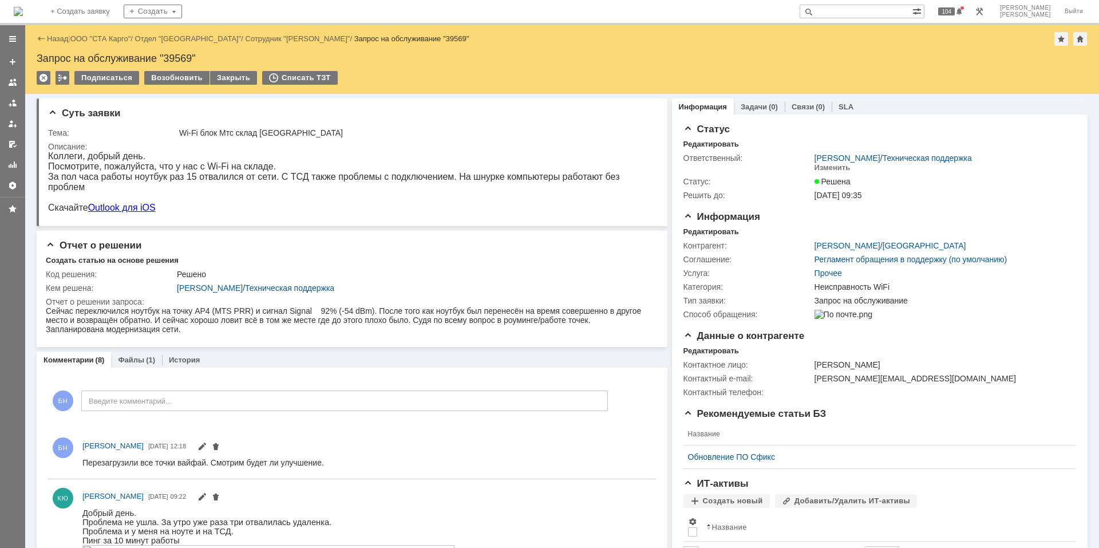
click at [23, 9] on img at bounding box center [18, 11] width 9 height 9
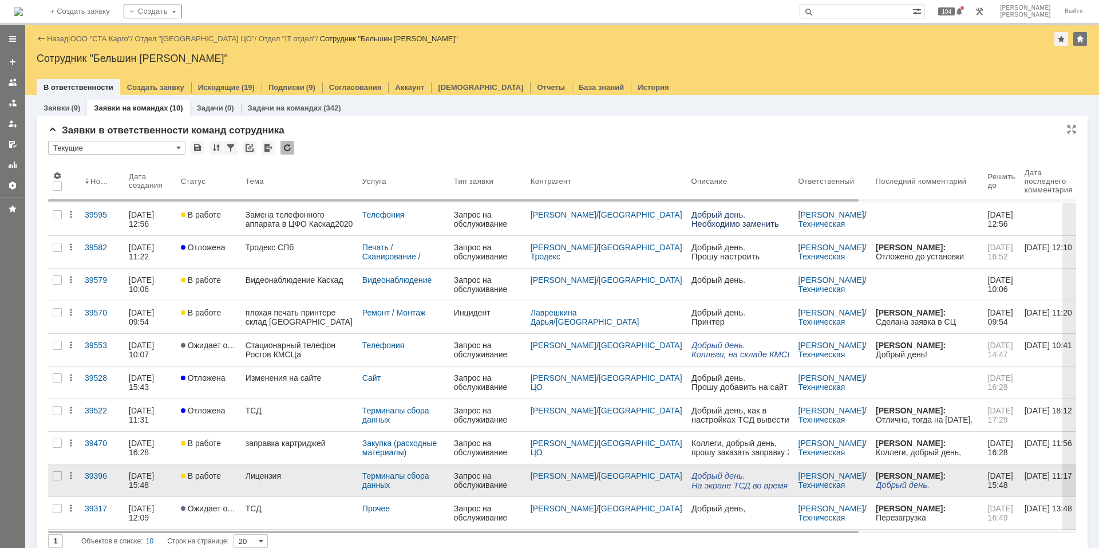
click at [283, 477] on div "Лицензия" at bounding box center [299, 475] width 108 height 9
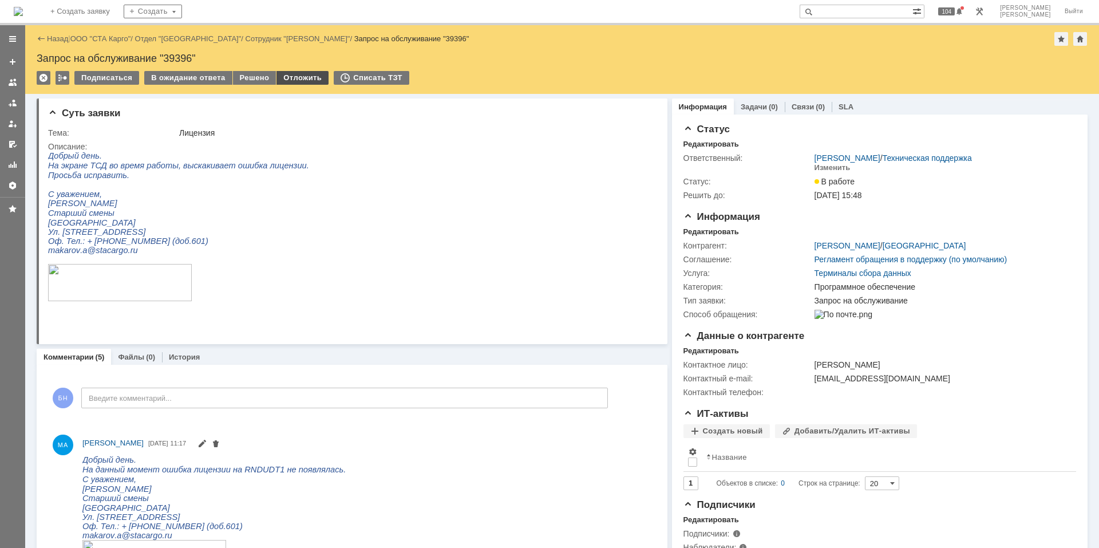
click at [276, 77] on div "Отложить" at bounding box center [302, 78] width 52 height 14
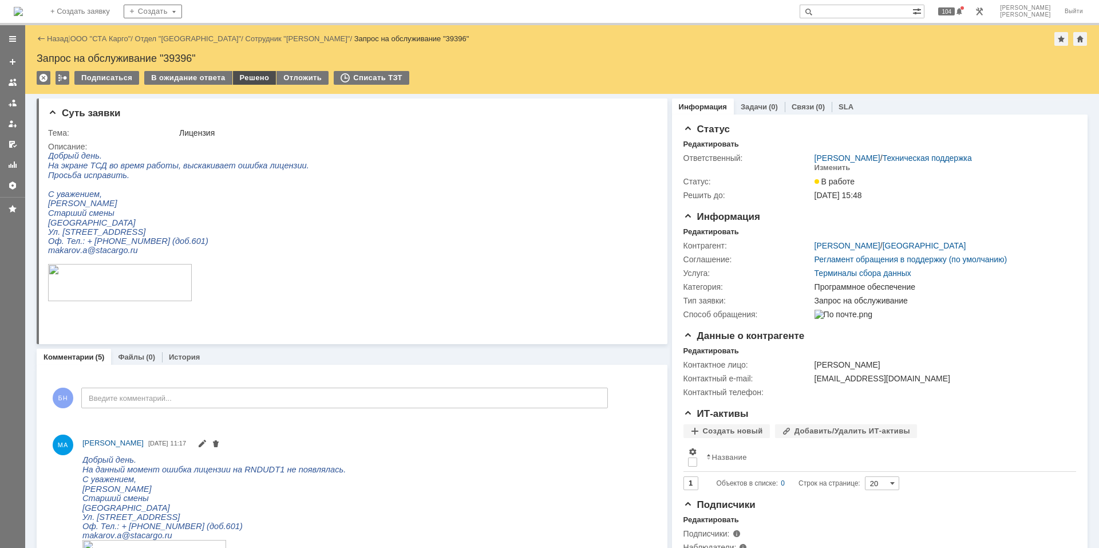
click at [254, 77] on div "Решено" at bounding box center [254, 78] width 43 height 14
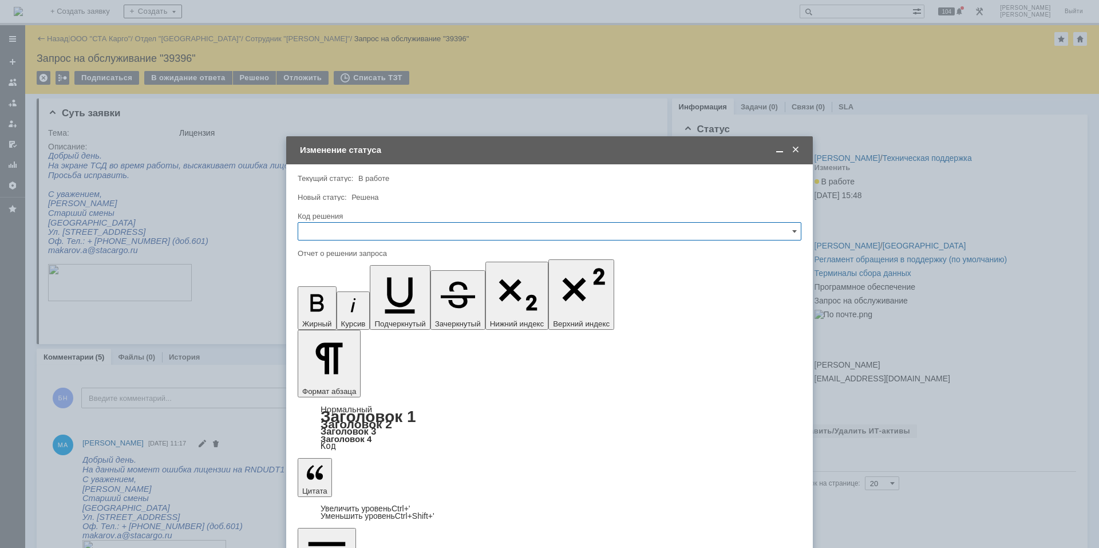
click at [306, 229] on input "text" at bounding box center [550, 231] width 504 height 18
click at [333, 393] on div "Решено" at bounding box center [549, 384] width 502 height 18
type input "Решено"
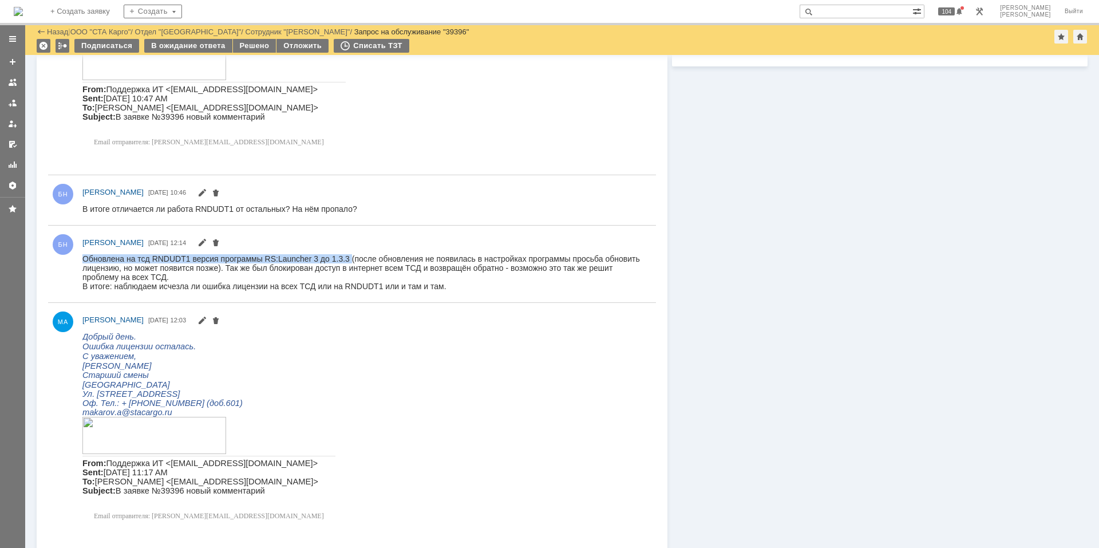
drag, startPoint x: 347, startPoint y: 255, endPoint x: 230, endPoint y: 499, distance: 270.8
click at [148, 254] on html "Обновлена на тсд RNDUDT1 версия программы RS:Launcher 3 до 1.3.3 (после обновле…" at bounding box center [363, 272] width 563 height 37
copy div "Обновлена на тсд RNDUDT1 версия программы RS:Launcher 3 до 1.3.3"
click at [254, 41] on div "Решено" at bounding box center [254, 46] width 43 height 14
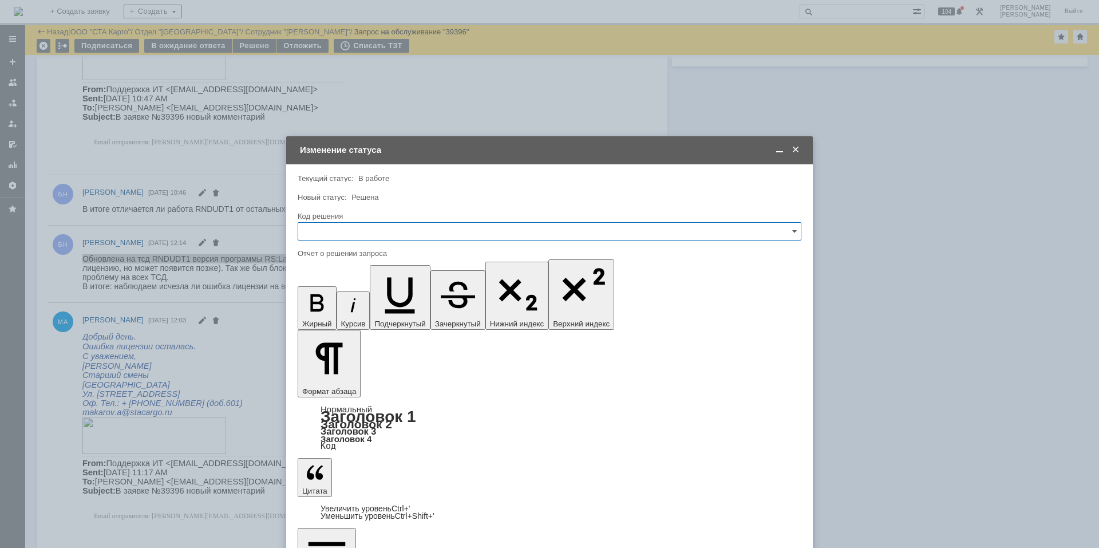
click at [424, 229] on input "text" at bounding box center [550, 231] width 504 height 18
click at [363, 388] on span "Решено" at bounding box center [549, 384] width 489 height 9
type input "Решено"
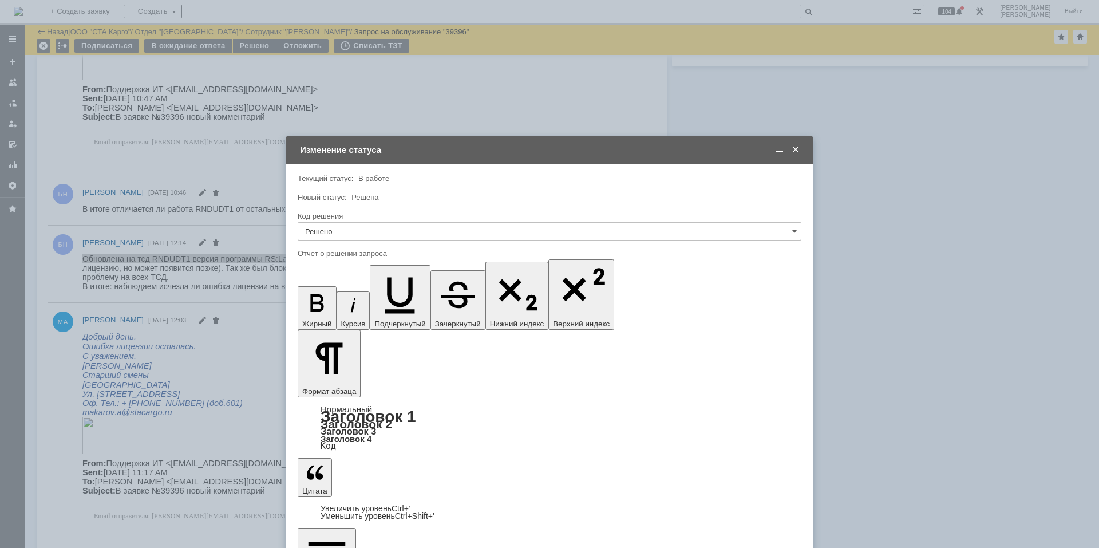
drag, startPoint x: 522, startPoint y: 3325, endPoint x: 549, endPoint y: 3326, distance: 27.5
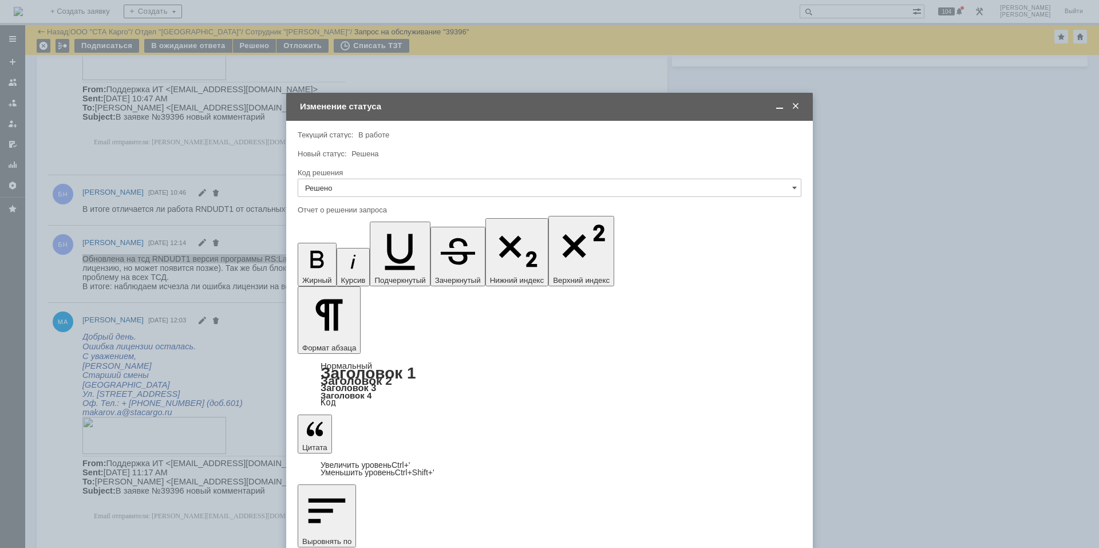
scroll to position [41, 0]
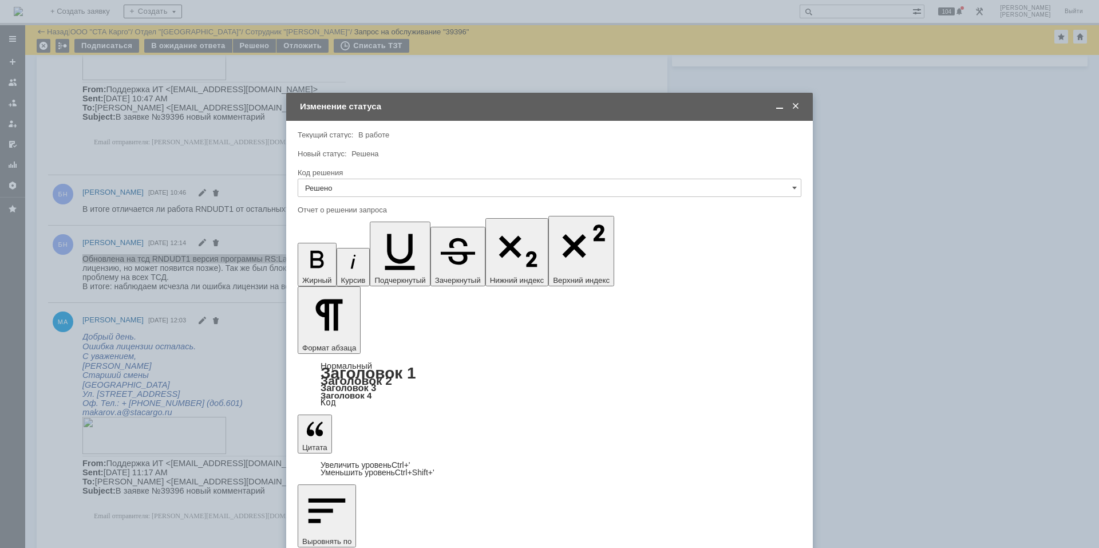
scroll to position [611, 0]
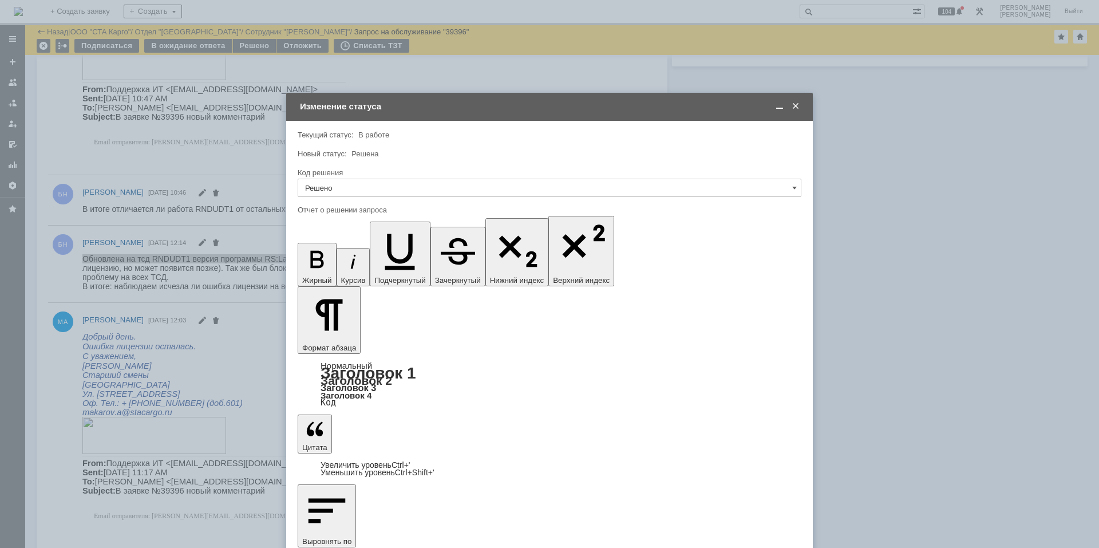
scroll to position [1939, 0]
drag, startPoint x: 433, startPoint y: 3381, endPoint x: 595, endPoint y: 3301, distance: 180.7
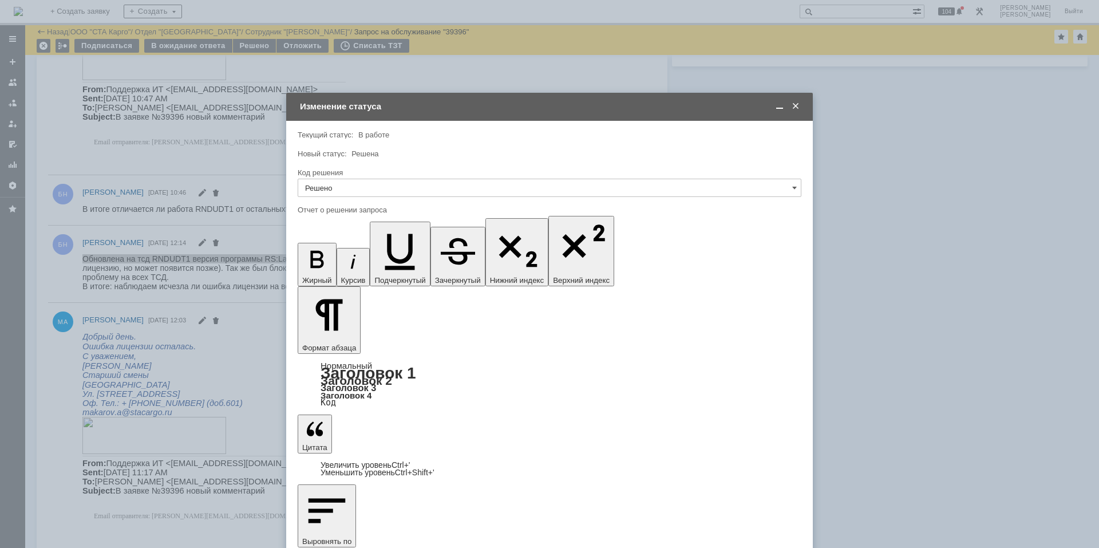
scroll to position [2261, 0]
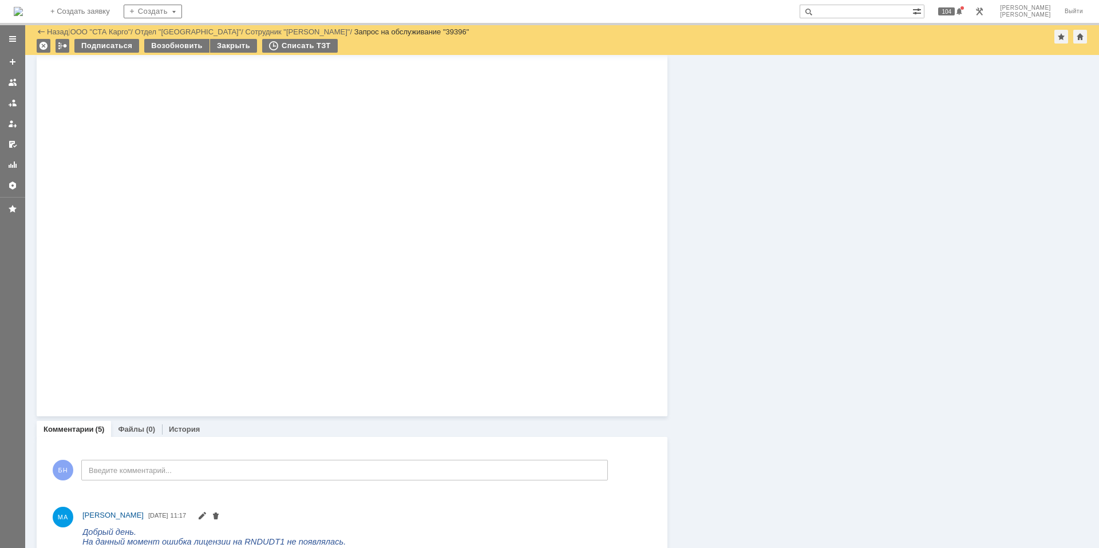
scroll to position [2690, 0]
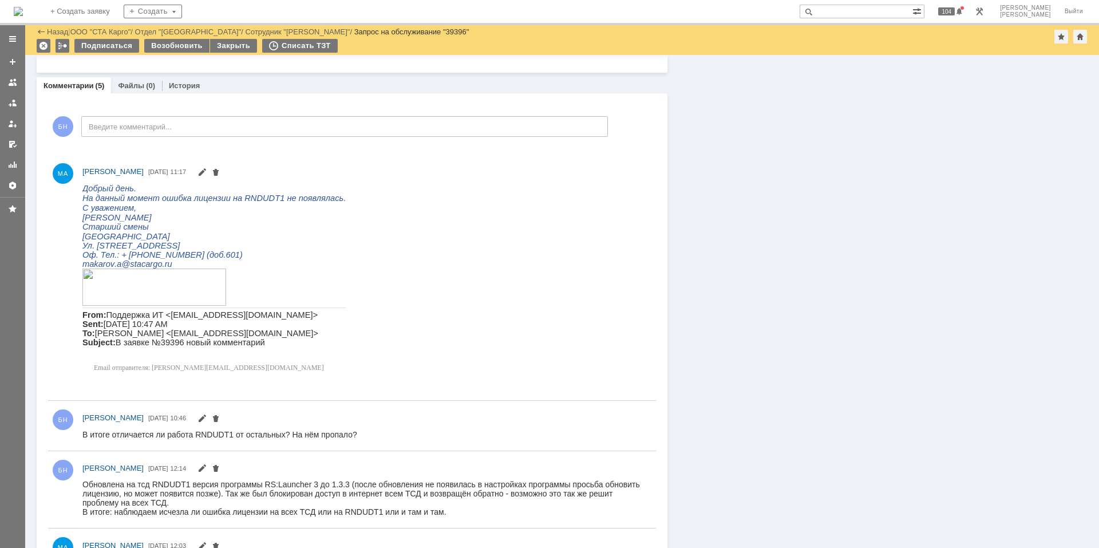
click at [23, 13] on img at bounding box center [18, 11] width 9 height 9
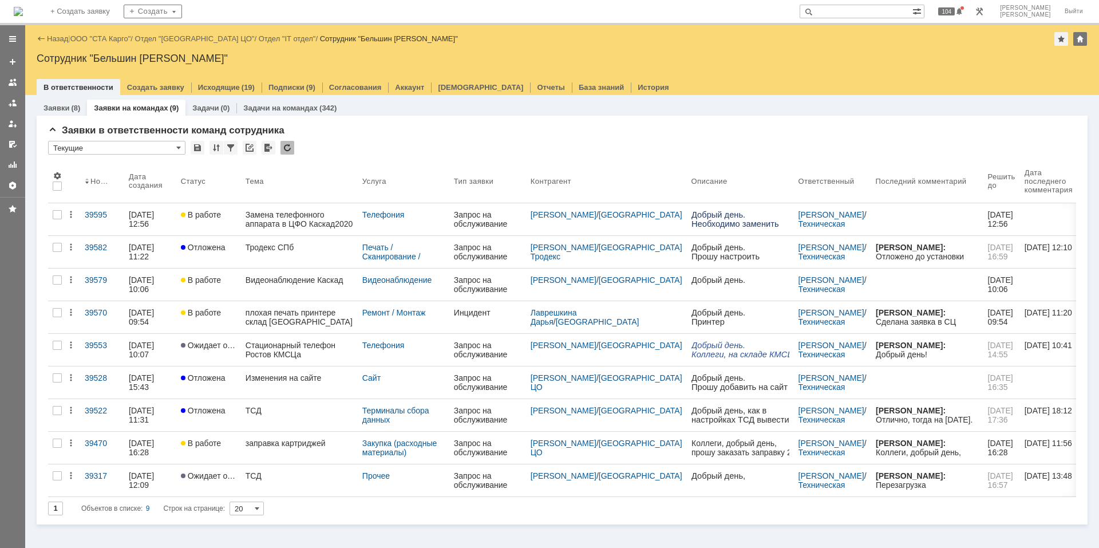
click at [23, 11] on img at bounding box center [18, 11] width 9 height 9
click at [292, 144] on div at bounding box center [287, 148] width 14 height 14
click at [294, 146] on td at bounding box center [287, 148] width 14 height 15
click at [291, 146] on div at bounding box center [287, 148] width 14 height 14
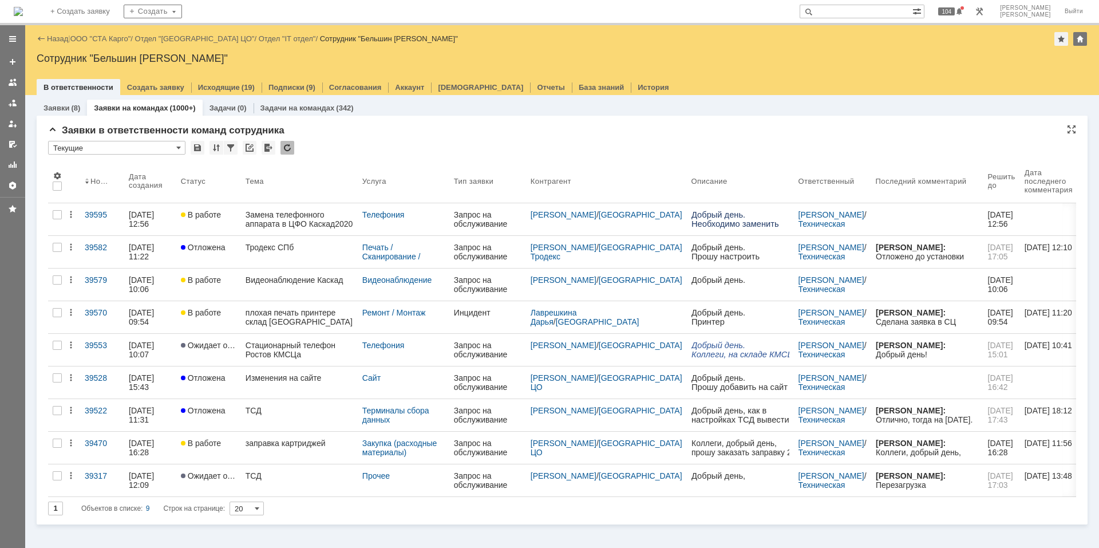
click at [291, 146] on div at bounding box center [287, 148] width 14 height 14
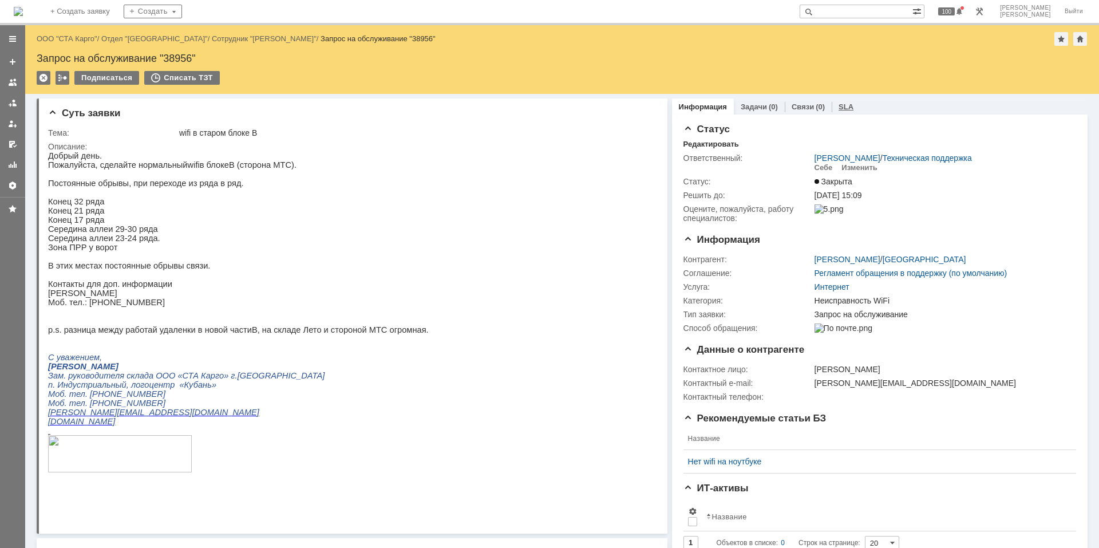
click at [836, 102] on div "SLA" at bounding box center [845, 106] width 29 height 17
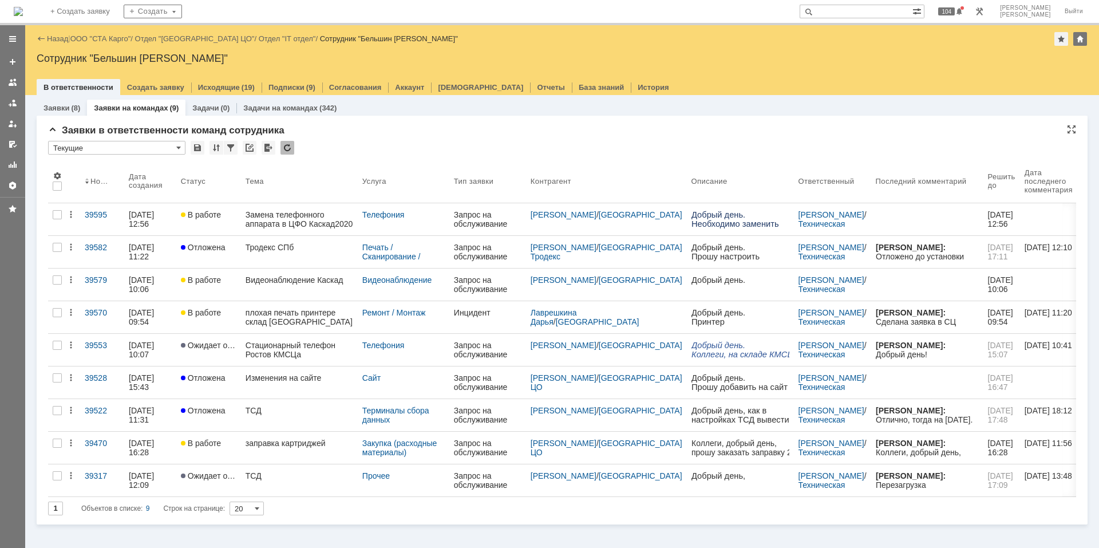
click at [289, 152] on div at bounding box center [287, 148] width 14 height 14
